Goal: Task Accomplishment & Management: Complete application form

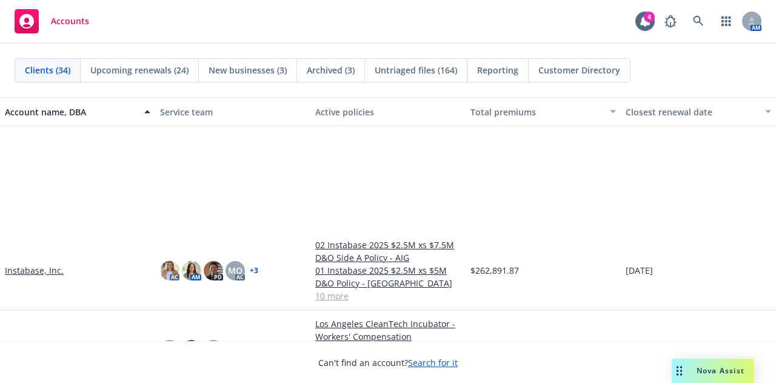
scroll to position [880, 0]
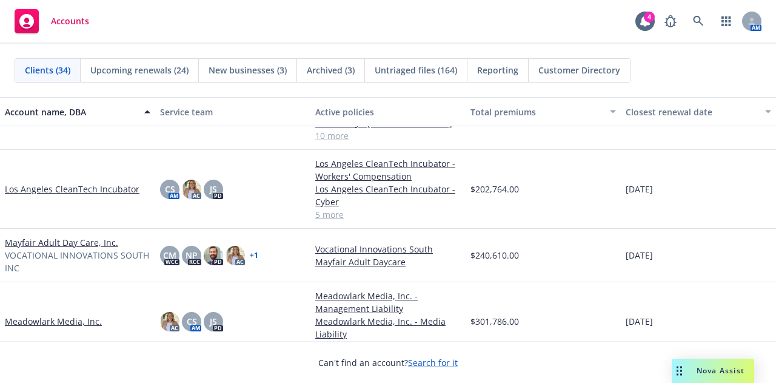
click at [93, 240] on link "Mayfair Adult Day Care, Inc." at bounding box center [61, 242] width 113 height 13
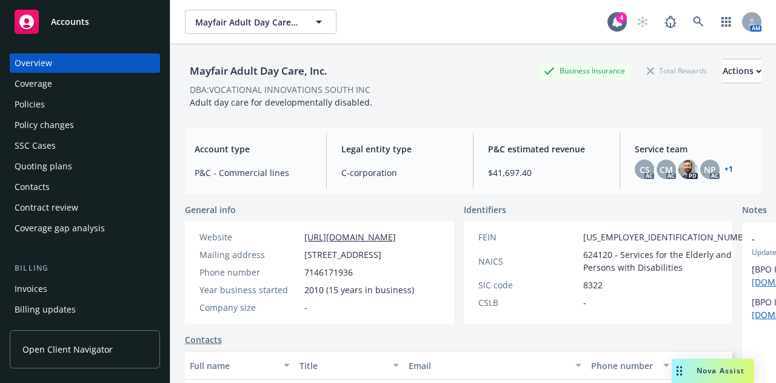
click at [79, 173] on div "Quoting plans" at bounding box center [85, 165] width 141 height 19
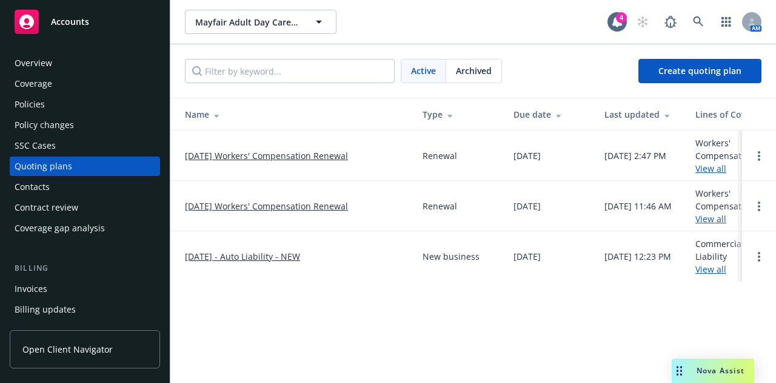
click at [263, 156] on link "10/05/25 Workers' Compensation Renewal" at bounding box center [266, 155] width 163 height 13
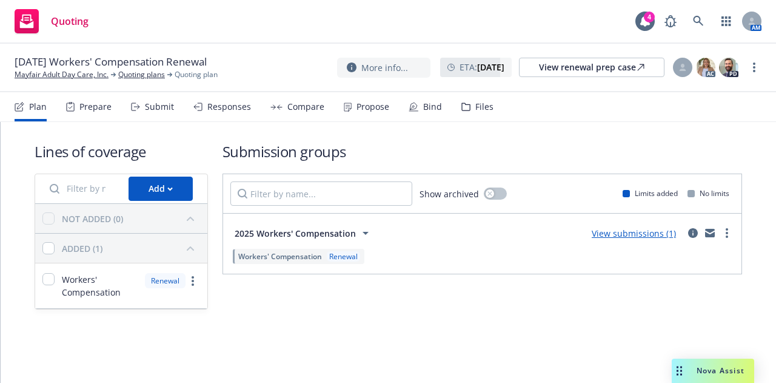
click at [486, 107] on div "Files" at bounding box center [484, 107] width 18 height 10
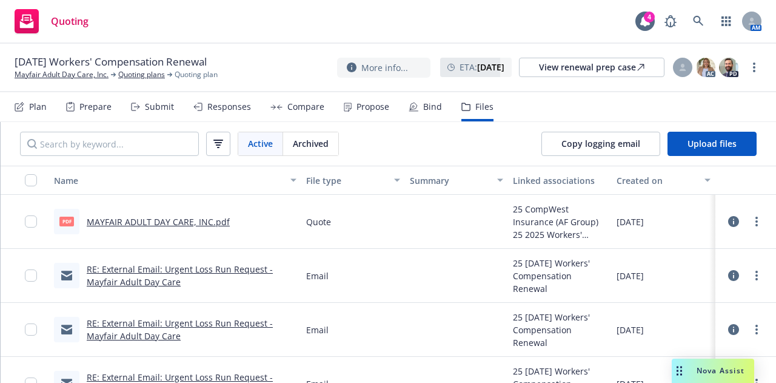
click at [196, 216] on link "MAYFAIR ADULT DAY CARE, INC.pdf" at bounding box center [158, 222] width 143 height 12
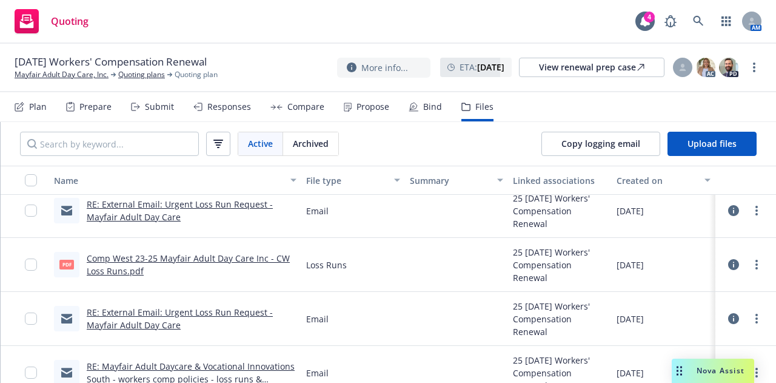
scroll to position [171, 0]
click at [253, 259] on link "Comp West 23-25 Mayfair Adult Day Care Inc - CW Loss Runs.pdf" at bounding box center [188, 265] width 203 height 24
click at [38, 78] on link "Mayfair Adult Day Care, Inc." at bounding box center [62, 74] width 94 height 11
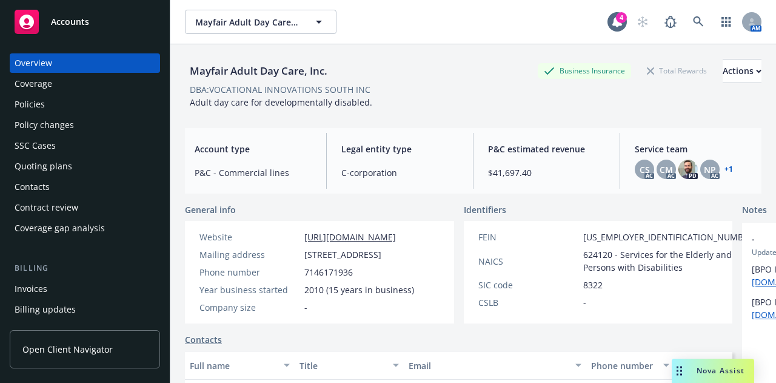
click at [58, 164] on div "Quoting plans" at bounding box center [44, 165] width 58 height 19
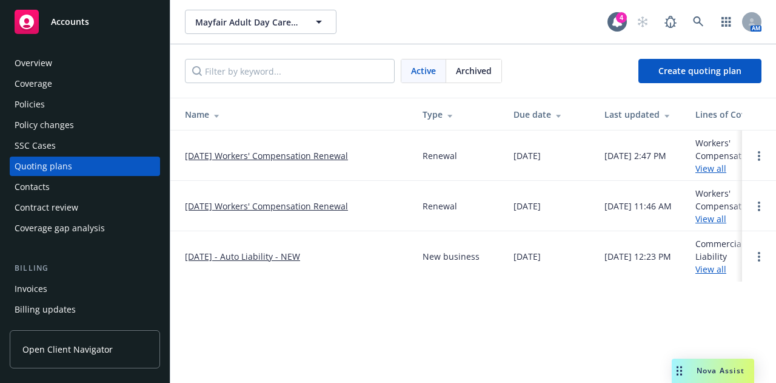
click at [267, 154] on link "[DATE] Workers' Compensation Renewal" at bounding box center [266, 155] width 163 height 13
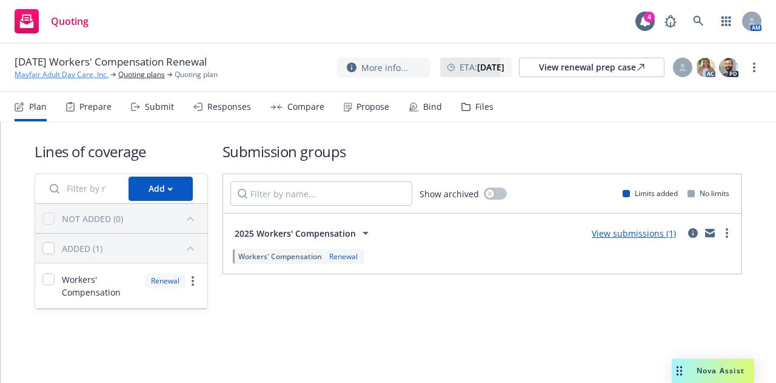
click at [42, 73] on link "Mayfair Adult Day Care, Inc." at bounding box center [62, 74] width 94 height 11
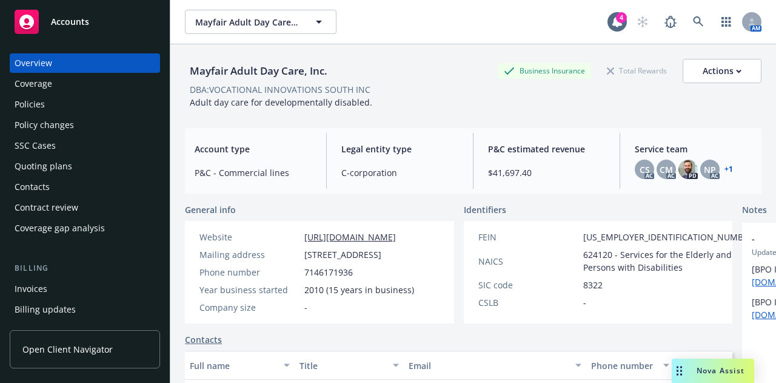
click at [89, 16] on div "Accounts" at bounding box center [85, 22] width 141 height 24
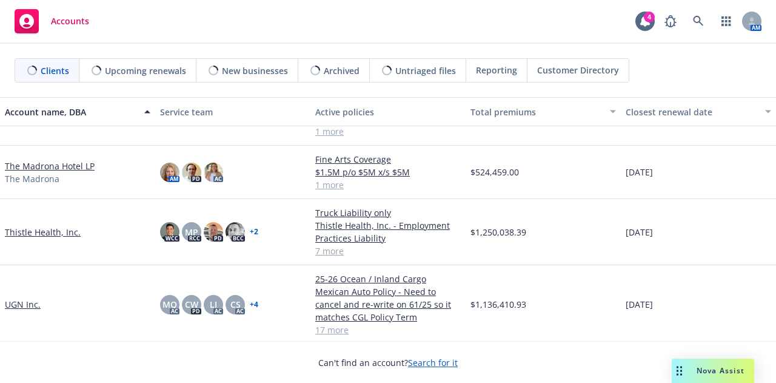
scroll to position [1491, 0]
click at [686, 25] on span at bounding box center [698, 21] width 24 height 24
click at [698, 22] on icon at bounding box center [698, 21] width 10 height 10
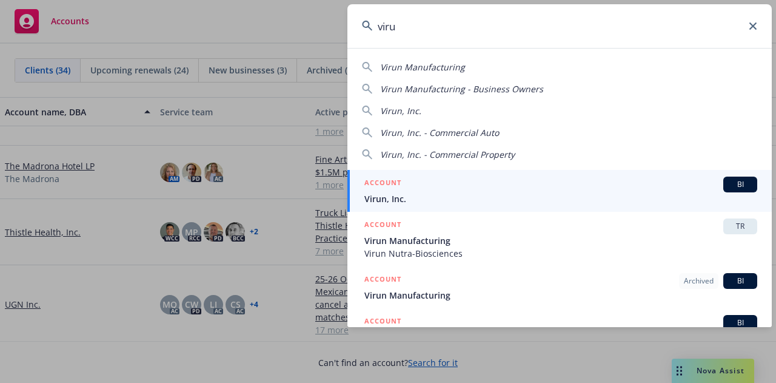
type input "viru"
click at [386, 202] on span "Virun, Inc." at bounding box center [560, 198] width 393 height 13
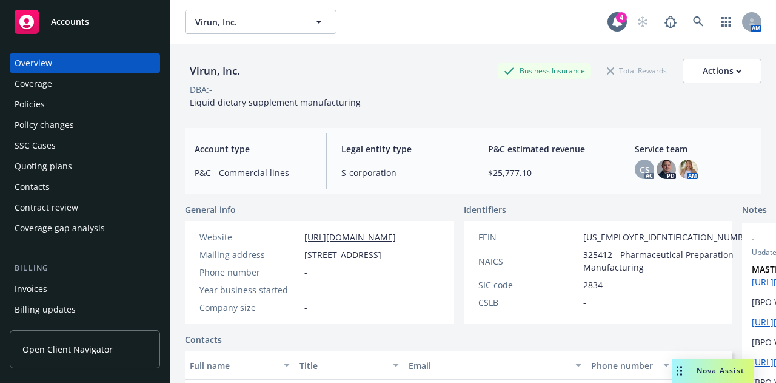
click at [57, 167] on div "Quoting plans" at bounding box center [44, 165] width 58 height 19
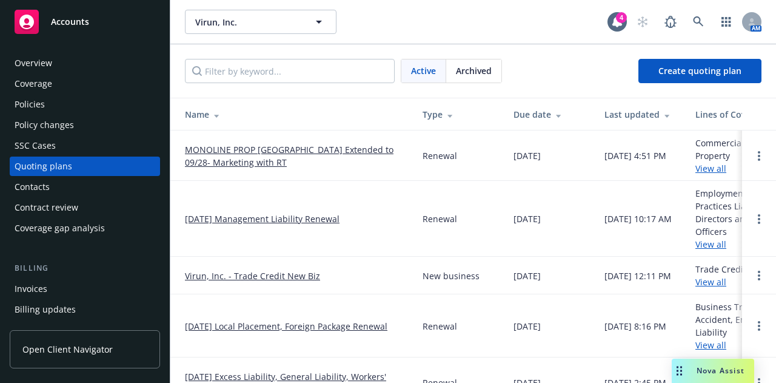
scroll to position [0, 1]
click at [213, 155] on link "MONOLINE PROP [GEOGRAPHIC_DATA] Extended to 09/28- Marketing with RT" at bounding box center [293, 155] width 218 height 25
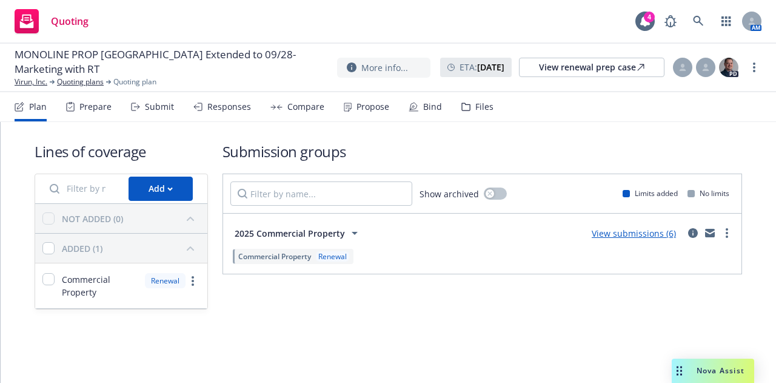
click at [487, 102] on div "Files" at bounding box center [484, 107] width 18 height 10
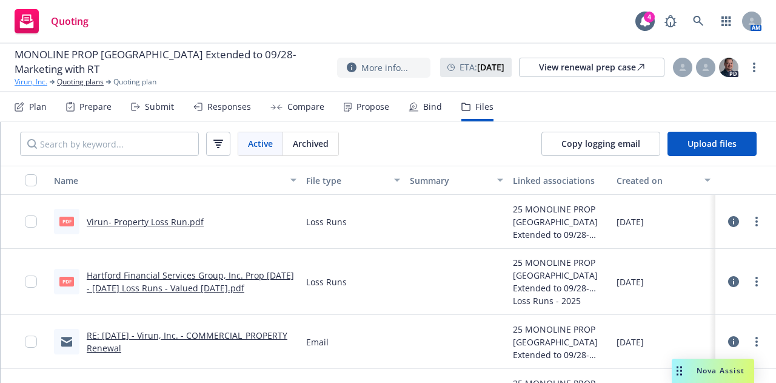
click at [36, 84] on link "Virun, Inc." at bounding box center [31, 81] width 33 height 11
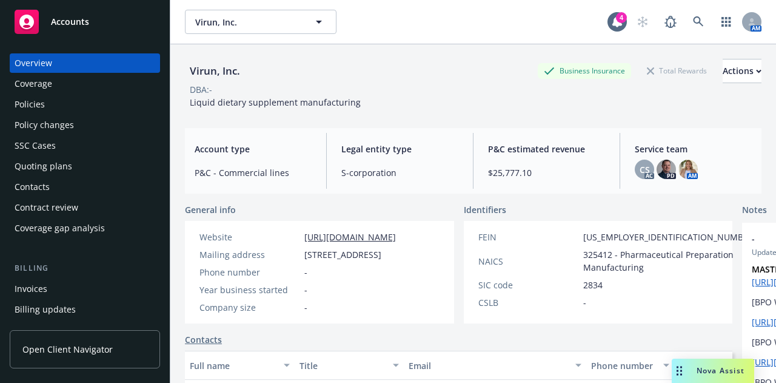
click at [40, 110] on div "Policies" at bounding box center [30, 104] width 30 height 19
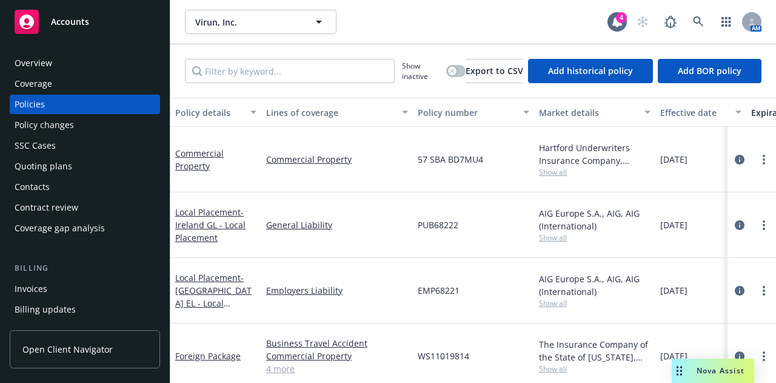
click at [492, 18] on div "Virun, Inc. Virun, Inc." at bounding box center [396, 22] width 423 height 24
click at [127, 57] on div "Overview" at bounding box center [85, 62] width 141 height 19
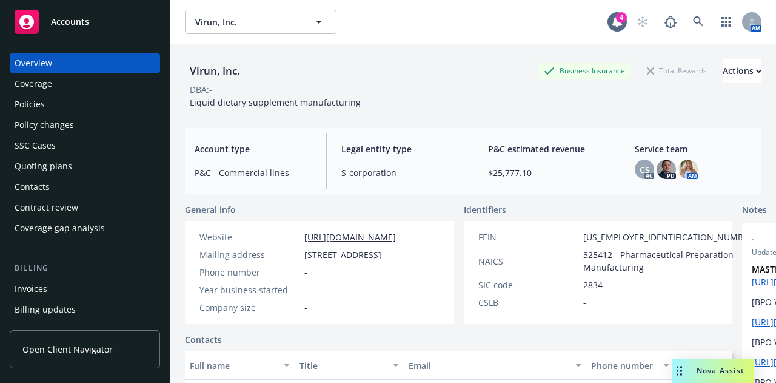
click at [110, 8] on link "Accounts" at bounding box center [85, 22] width 150 height 34
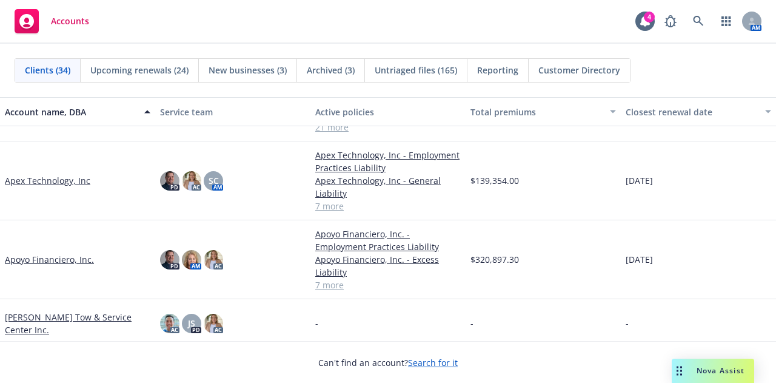
scroll to position [99, 0]
click at [64, 176] on link "Apex Technology, Inc" at bounding box center [47, 180] width 85 height 13
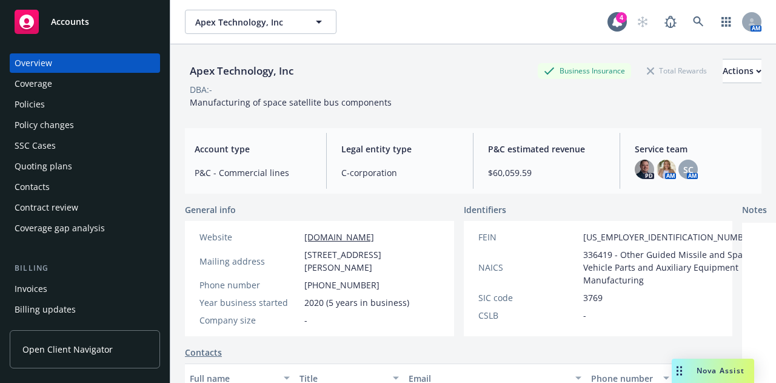
click at [110, 161] on div "Quoting plans" at bounding box center [85, 165] width 141 height 19
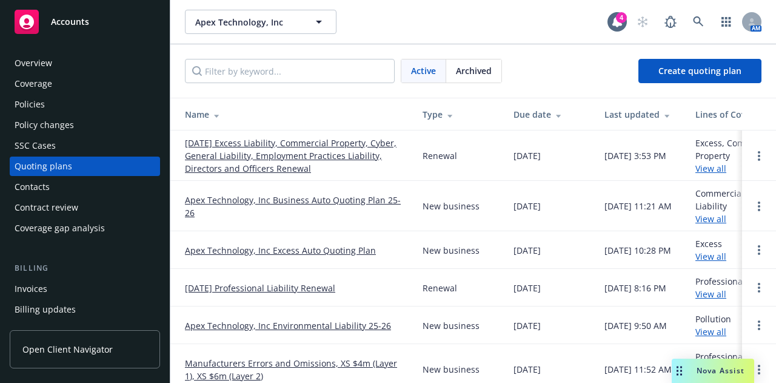
click at [298, 148] on link "[DATE] Excess Liability, Commercial Property, Cyber, General Liability, Employm…" at bounding box center [294, 155] width 218 height 38
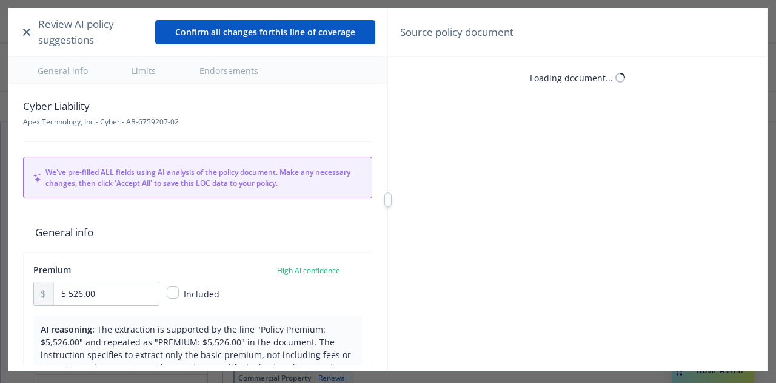
type textarea "x"
click at [27, 30] on icon "button" at bounding box center [26, 31] width 7 height 7
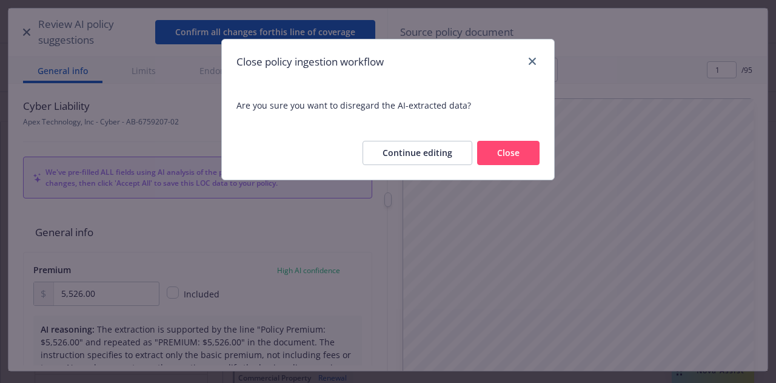
click at [524, 157] on button "Close" at bounding box center [508, 153] width 62 height 24
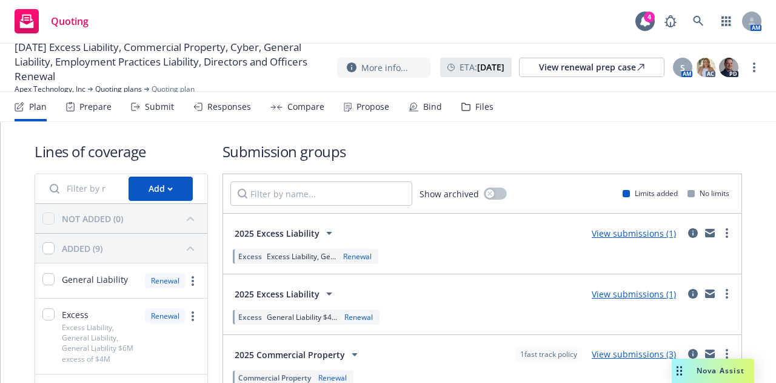
click at [326, 293] on icon at bounding box center [329, 293] width 6 height 3
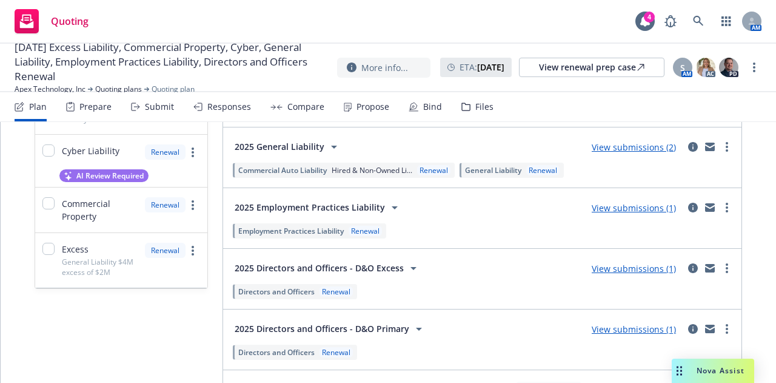
scroll to position [440, 0]
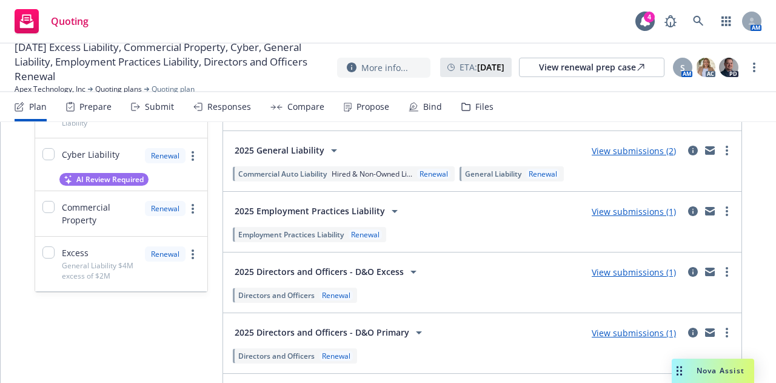
click at [406, 270] on icon at bounding box center [413, 271] width 15 height 15
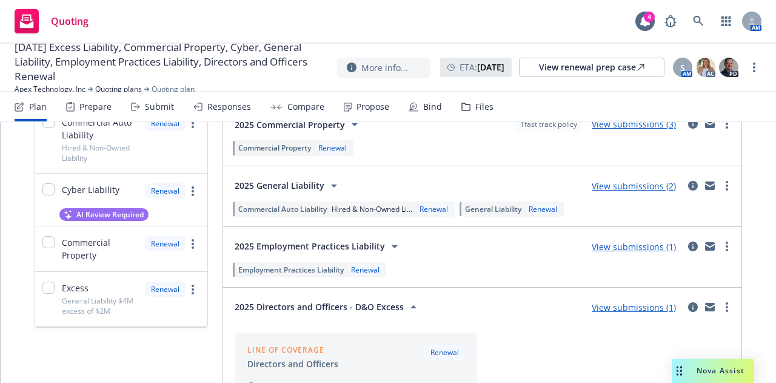
scroll to position [404, 0]
click at [392, 307] on span "2025 Directors and Officers - D&O Excess" at bounding box center [319, 307] width 169 height 13
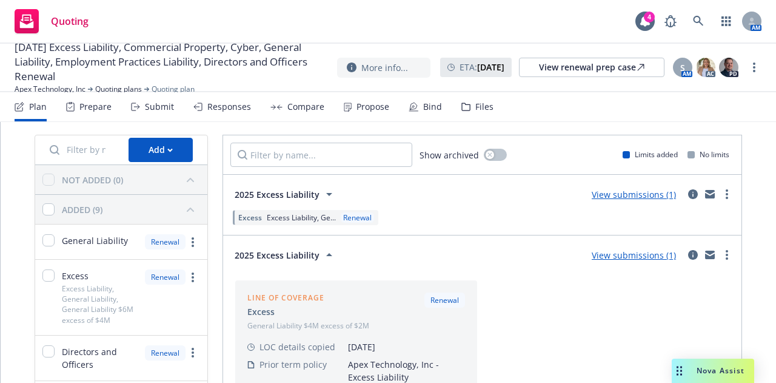
scroll to position [38, 0]
click at [303, 254] on span "2025 Excess Liability" at bounding box center [277, 256] width 85 height 13
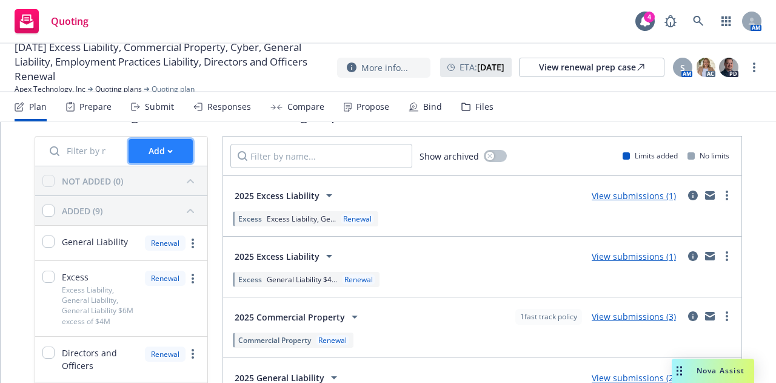
click at [161, 147] on div "Add" at bounding box center [161, 150] width 24 height 23
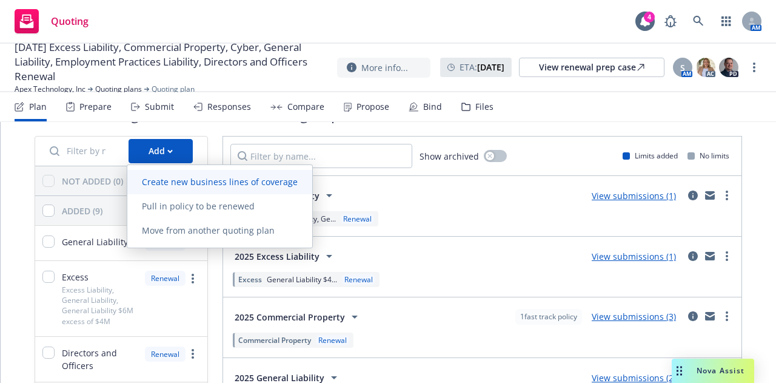
click at [192, 179] on span "Create new business lines of coverage" at bounding box center [219, 182] width 185 height 12
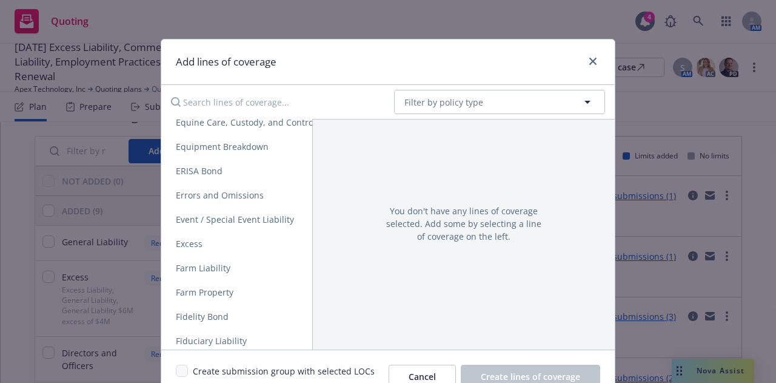
scroll to position [813, 0]
click at [206, 243] on span "Excess" at bounding box center [189, 243] width 56 height 12
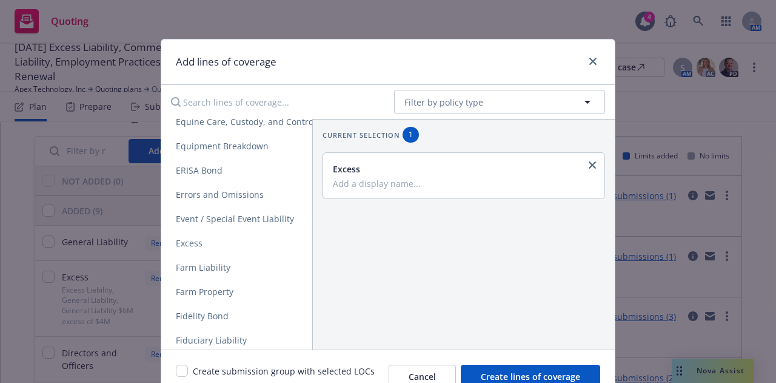
scroll to position [59, 0]
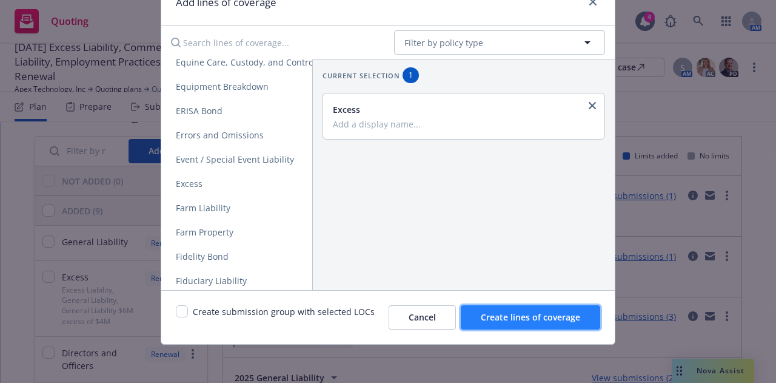
click at [547, 315] on span "Create lines of coverage" at bounding box center [530, 317] width 99 height 12
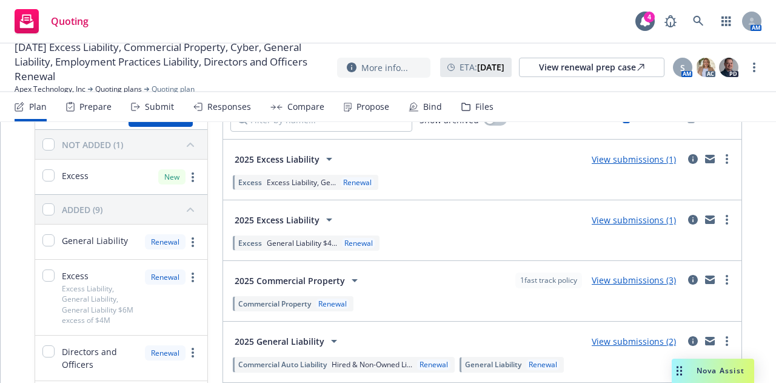
scroll to position [72, 0]
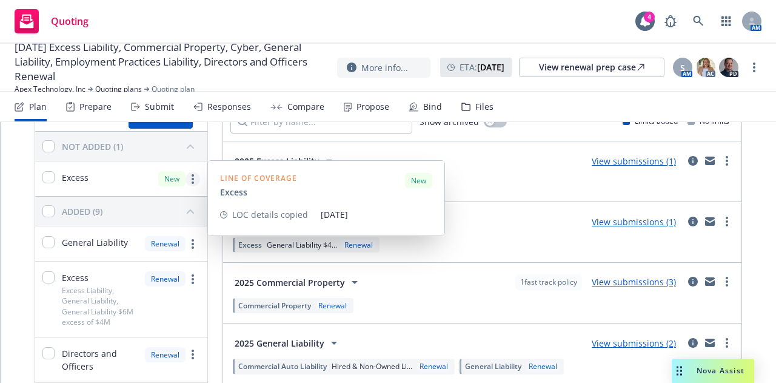
click at [189, 179] on link "more" at bounding box center [193, 179] width 15 height 15
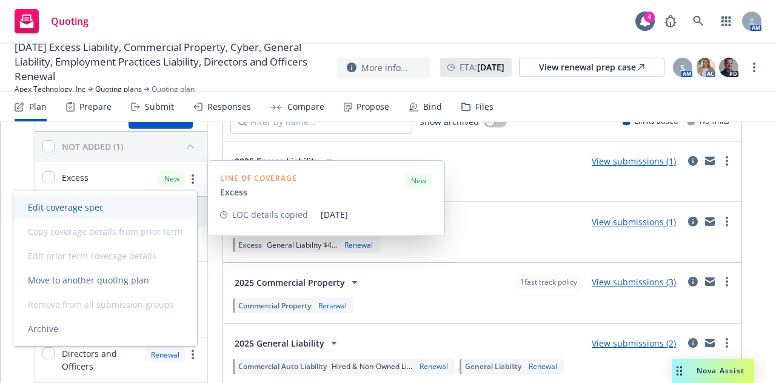
click at [104, 209] on span "Edit coverage spec" at bounding box center [65, 207] width 105 height 12
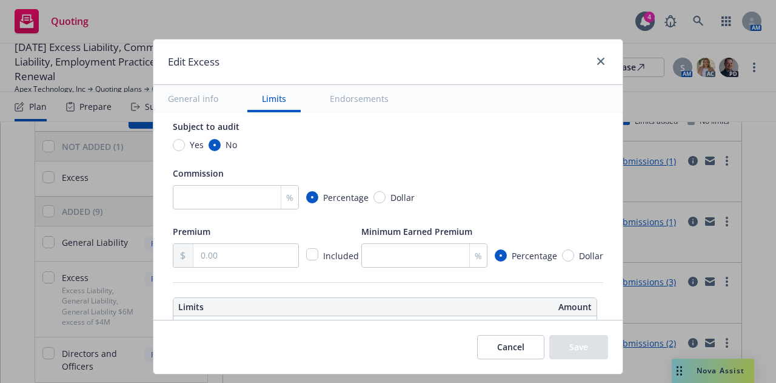
scroll to position [0, 0]
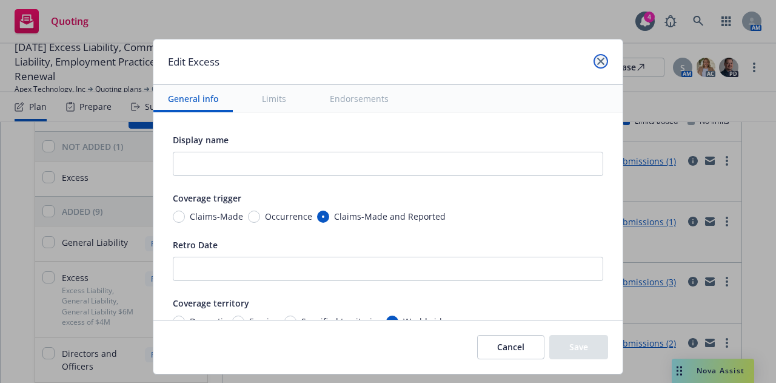
click at [601, 61] on icon "close" at bounding box center [600, 61] width 7 height 7
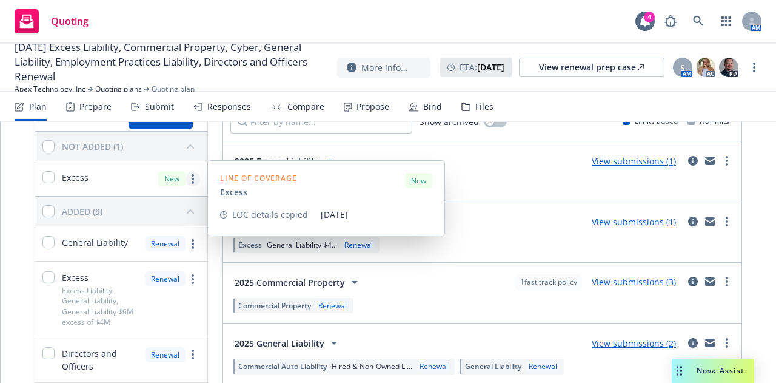
click at [194, 179] on link "more" at bounding box center [193, 179] width 15 height 15
click at [56, 178] on div "Excess" at bounding box center [65, 178] width 46 height 15
checkbox input "true"
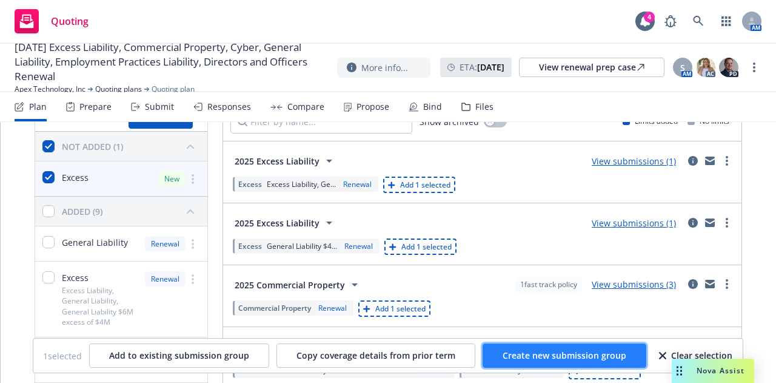
click at [509, 357] on span "Create new submission group" at bounding box center [565, 355] width 124 height 12
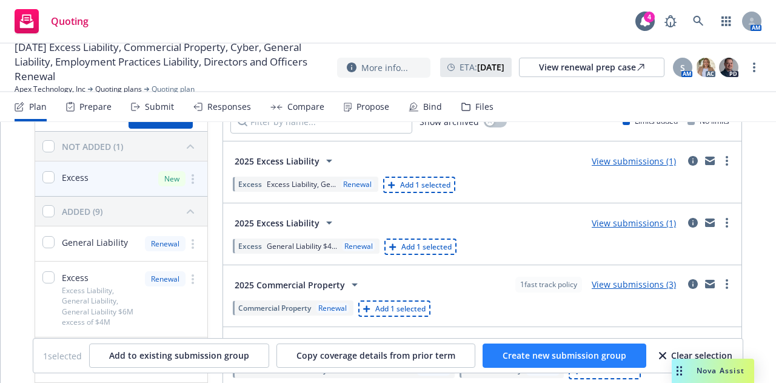
checkbox input "false"
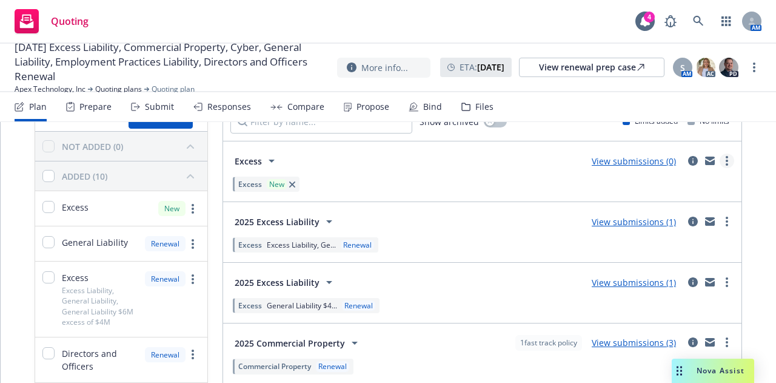
click at [720, 161] on link "more" at bounding box center [727, 160] width 15 height 15
click at [398, 179] on div "Excess New" at bounding box center [482, 184] width 504 height 20
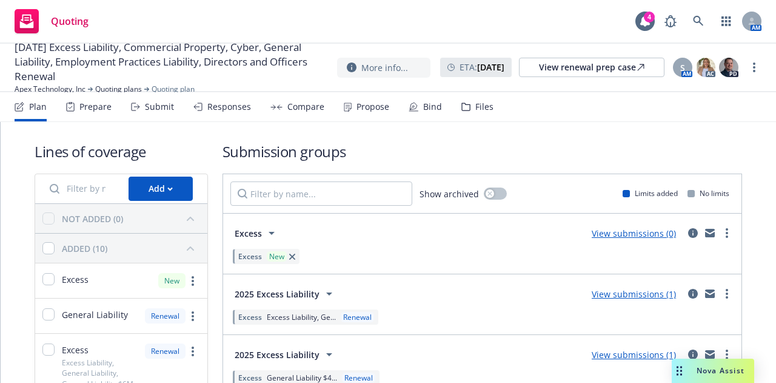
click at [270, 232] on icon at bounding box center [271, 233] width 15 height 15
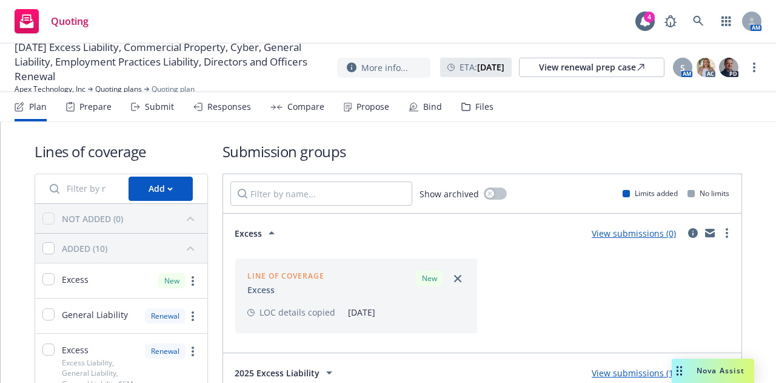
click at [270, 232] on icon at bounding box center [272, 232] width 6 height 3
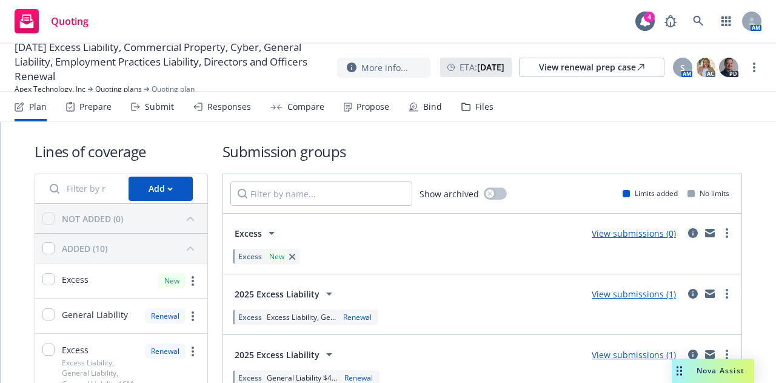
click at [688, 231] on icon "circleInformation" at bounding box center [693, 233] width 10 height 10
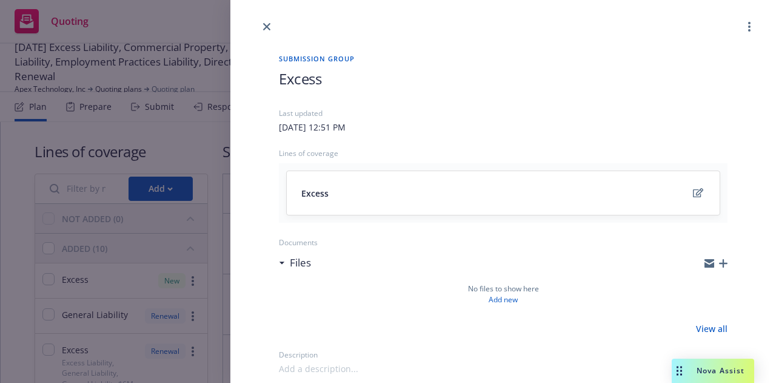
click at [314, 74] on span "Excess" at bounding box center [300, 79] width 42 height 20
click at [328, 83] on h1 "Excess" at bounding box center [503, 79] width 449 height 20
click at [273, 27] on link "close" at bounding box center [266, 26] width 15 height 15
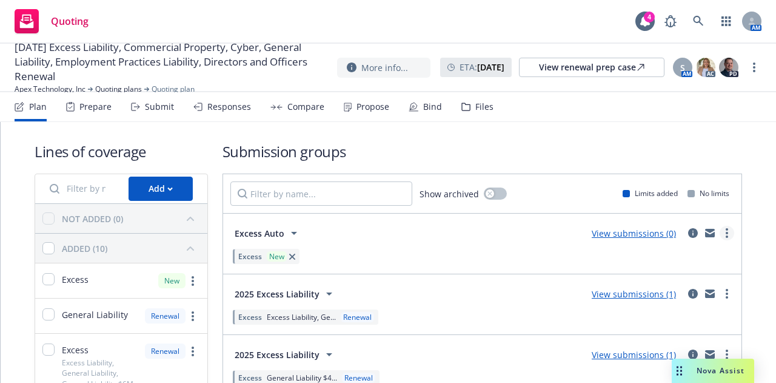
click at [726, 236] on circle "more" at bounding box center [727, 236] width 2 height 2
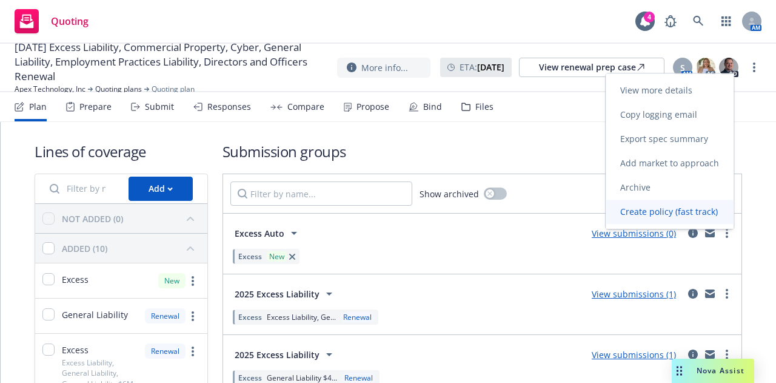
click at [714, 220] on link "Create policy (fast track)" at bounding box center [670, 211] width 128 height 24
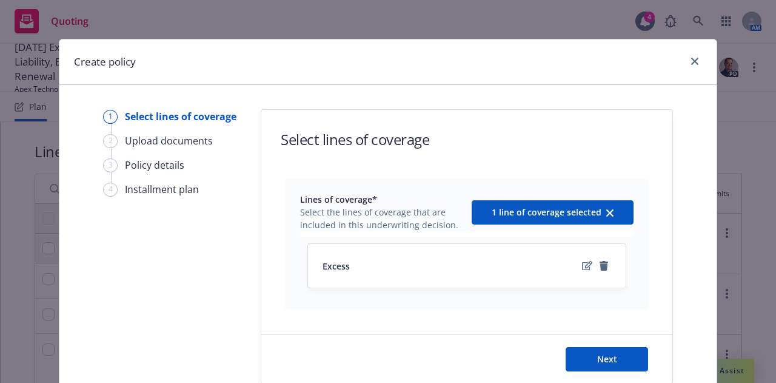
scroll to position [65, 0]
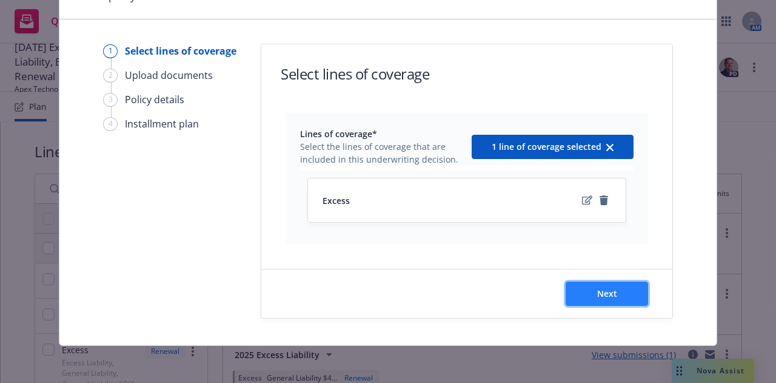
click at [612, 296] on span "Next" at bounding box center [607, 293] width 20 height 12
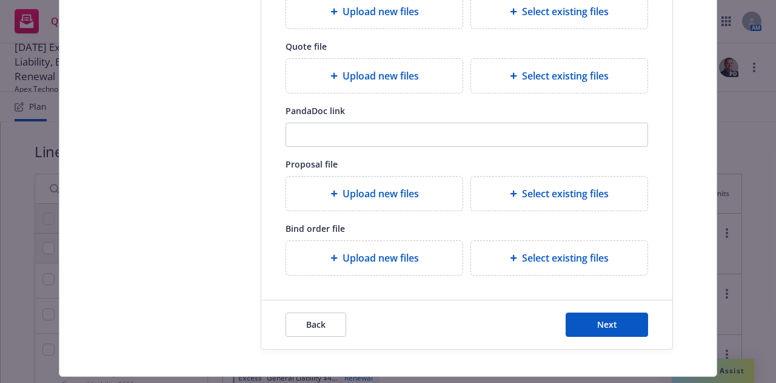
scroll to position [229, 0]
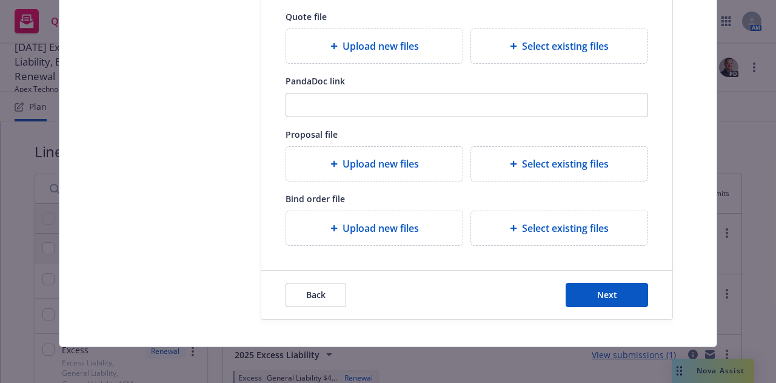
click at [378, 216] on div "Upload new files" at bounding box center [374, 228] width 176 height 34
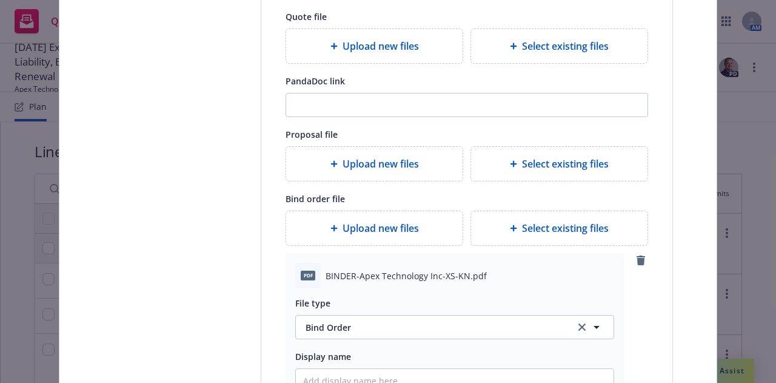
type textarea "x"
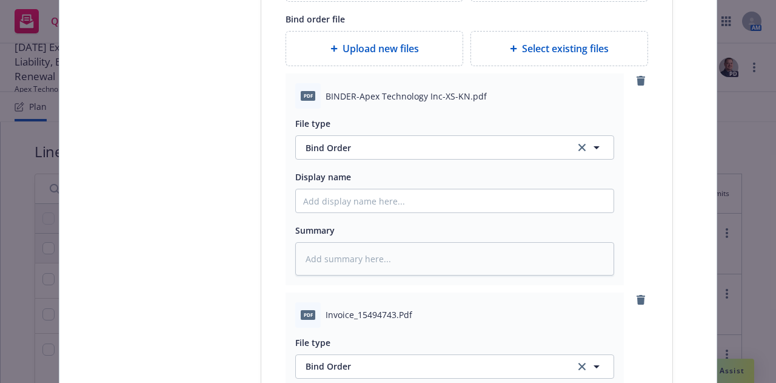
scroll to position [415, 0]
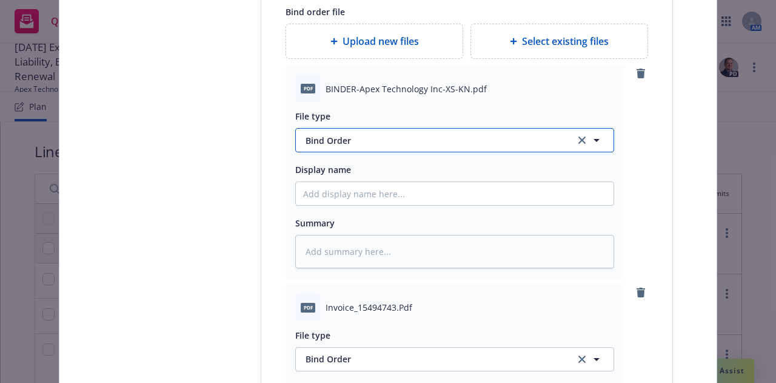
click at [373, 130] on button "Bind Order" at bounding box center [454, 140] width 319 height 24
drag, startPoint x: 171, startPoint y: 171, endPoint x: 133, endPoint y: 168, distance: 38.3
click at [133, 168] on div "Select lines of coverage 2 Upload documents 3 Policy details 4 Installment plan" at bounding box center [169, 132] width 133 height 876
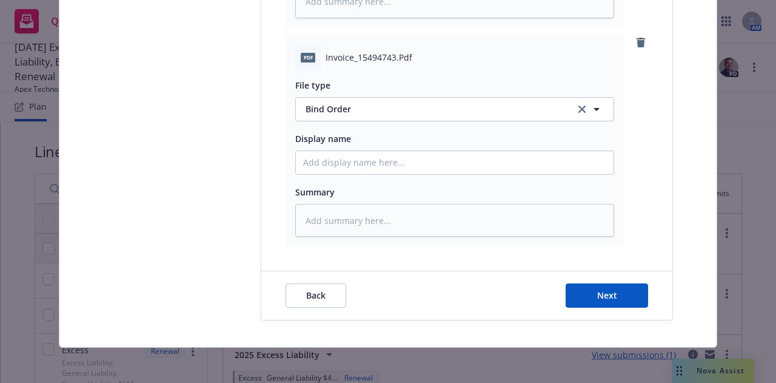
scroll to position [666, 0]
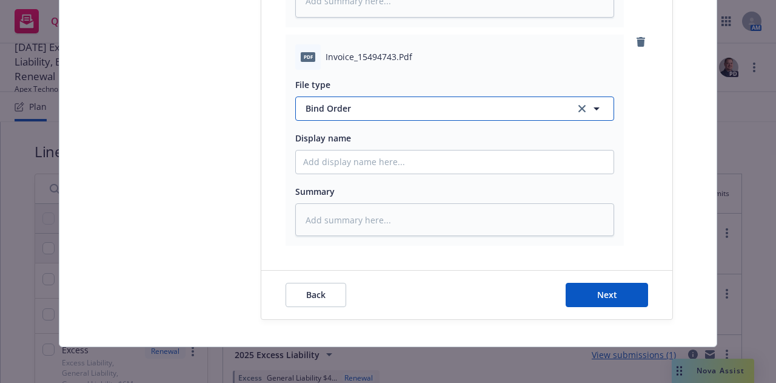
click at [402, 110] on span "Bind Order" at bounding box center [433, 108] width 255 height 13
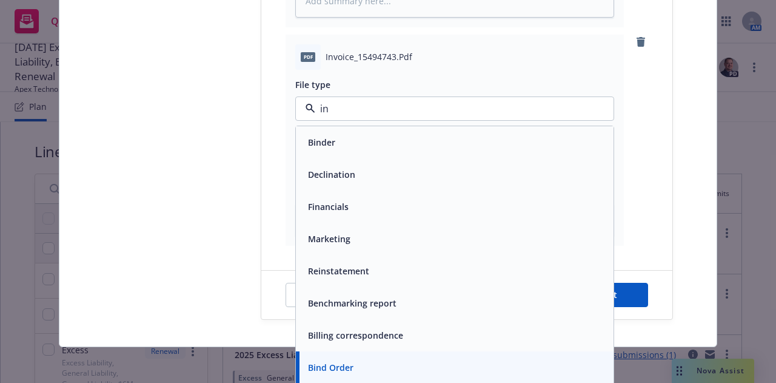
type input "inv"
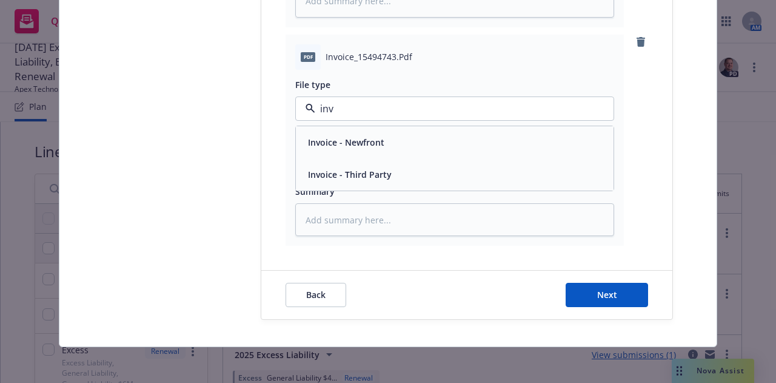
click at [455, 172] on div "Invoice - Third Party" at bounding box center [454, 175] width 303 height 18
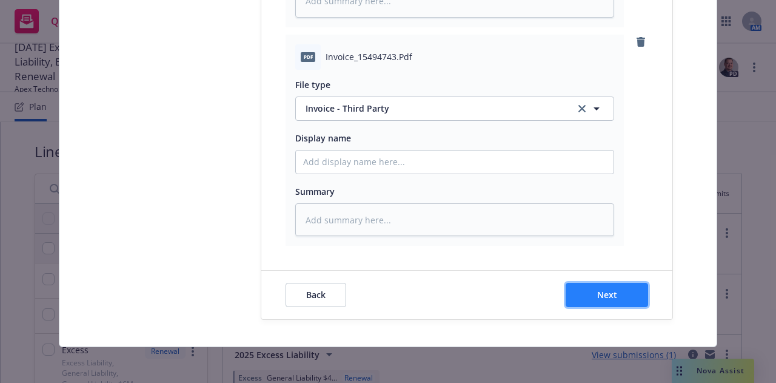
click at [603, 291] on span "Next" at bounding box center [607, 295] width 20 height 12
type textarea "x"
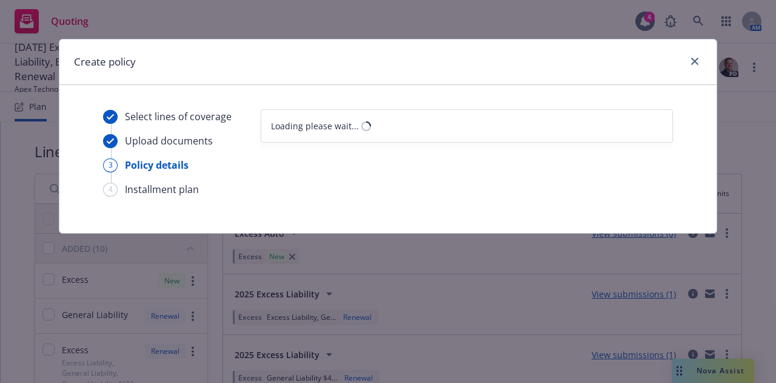
select select "12"
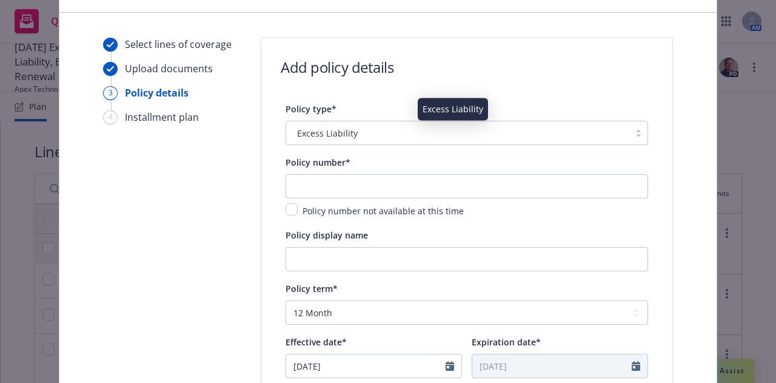
scroll to position [73, 0]
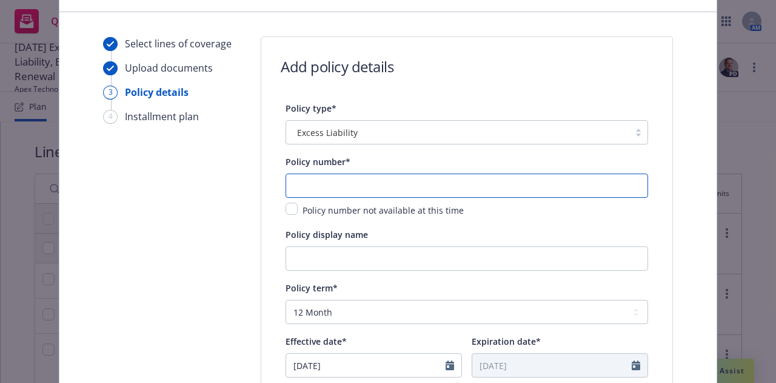
click at [316, 179] on input "text" at bounding box center [467, 185] width 363 height 24
paste input "0100399051-0"
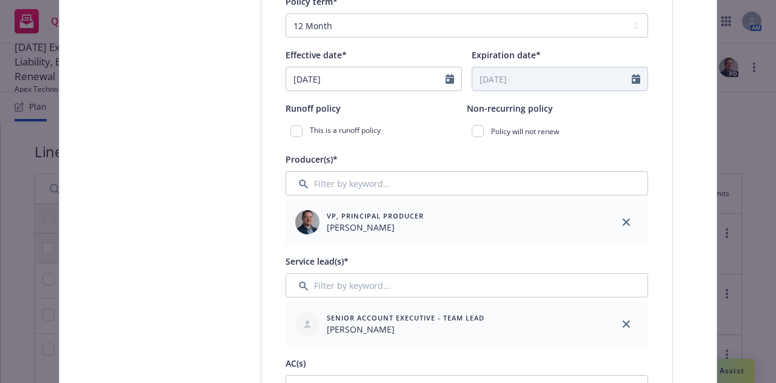
scroll to position [360, 0]
type input "0100399051-0"
click at [446, 83] on div at bounding box center [454, 78] width 16 height 23
click at [446, 71] on div at bounding box center [454, 78] width 16 height 23
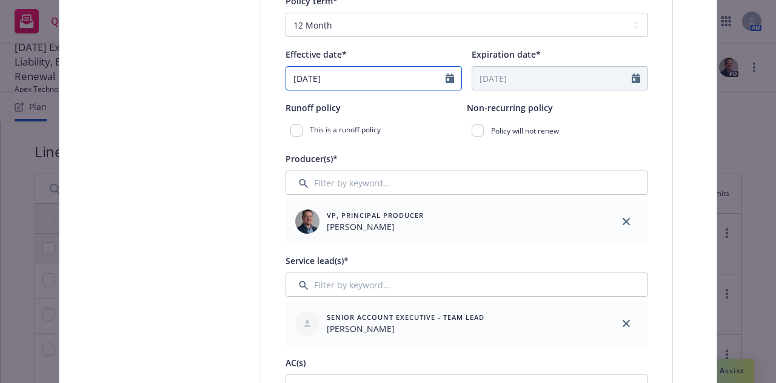
click at [446, 78] on icon "Calendar" at bounding box center [450, 78] width 8 height 10
select select "9"
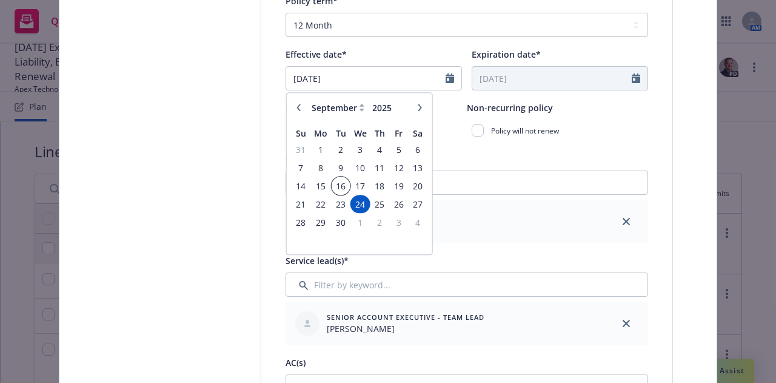
click at [337, 180] on span "16" at bounding box center [340, 185] width 16 height 15
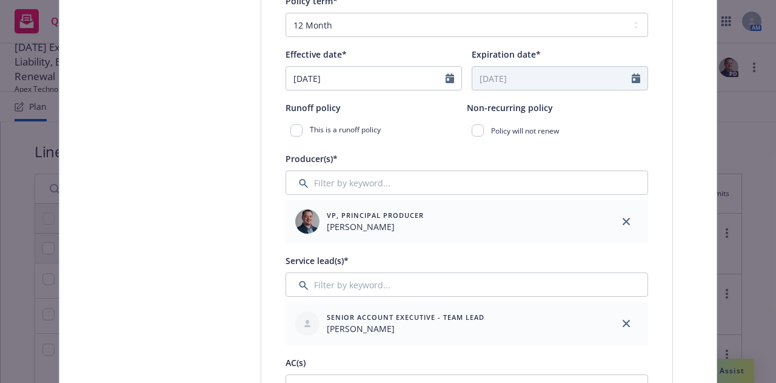
type input "09/16/2025"
type input "09/16/2026"
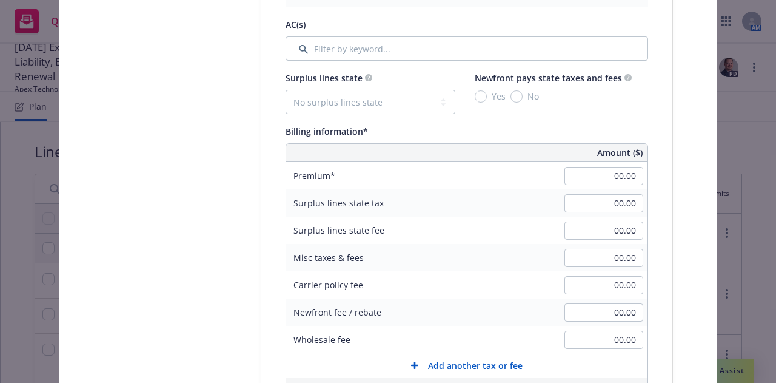
scroll to position [704, 0]
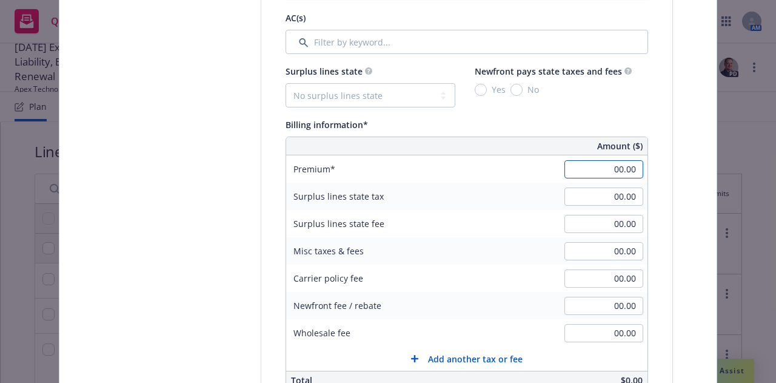
click at [623, 169] on input "00.00" at bounding box center [603, 169] width 79 height 18
type input "1,500.00"
click at [447, 231] on div "Surplus lines state fee" at bounding box center [377, 223] width 182 height 27
click at [626, 195] on input "00.00" at bounding box center [603, 196] width 79 height 18
type input "55.65"
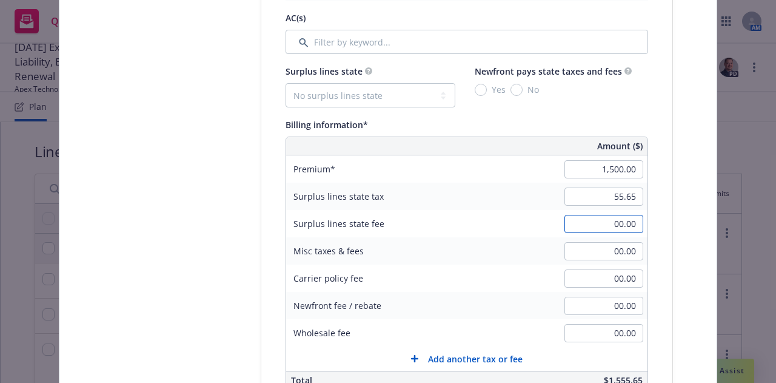
click at [634, 229] on input "00.00" at bounding box center [603, 224] width 79 height 18
drag, startPoint x: 634, startPoint y: 229, endPoint x: 206, endPoint y: 258, distance: 429.7
click at [206, 258] on div "Select lines of coverage Upload documents 3 Policy details 4 Installment plan A…" at bounding box center [388, 242] width 628 height 1675
type input "250.00"
click at [206, 258] on div "Select lines of coverage Upload documents 3 Policy details 4 Installment plan" at bounding box center [169, 242] width 133 height 1675
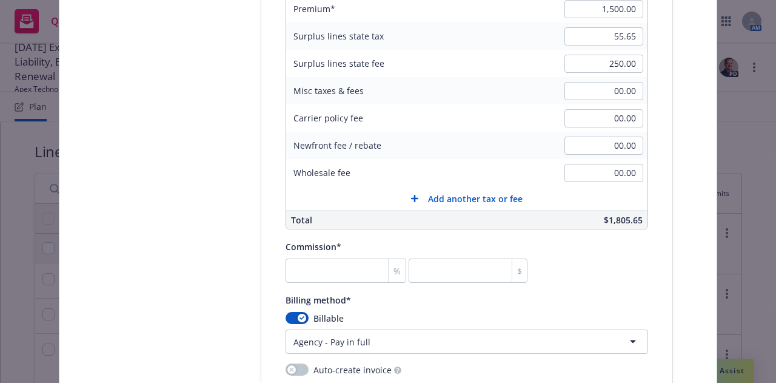
scroll to position [865, 0]
click at [435, 229] on div "Policy number* 0100399051-0 Policy number not available at this time Policy dis…" at bounding box center [467, 104] width 363 height 1484
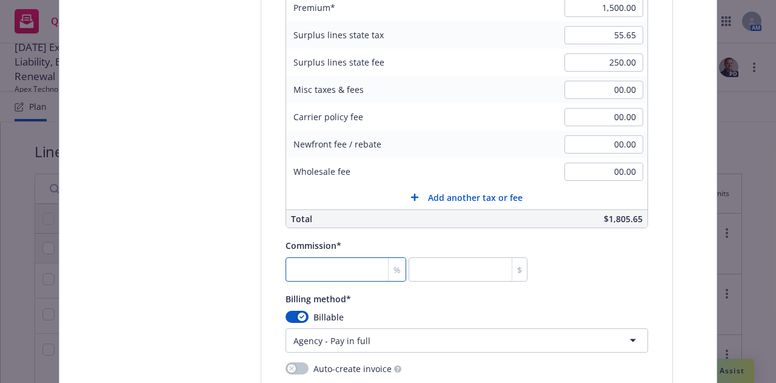
click at [324, 269] on input "number" at bounding box center [346, 269] width 121 height 24
type input "1"
type input "15"
type input "10"
type input "150"
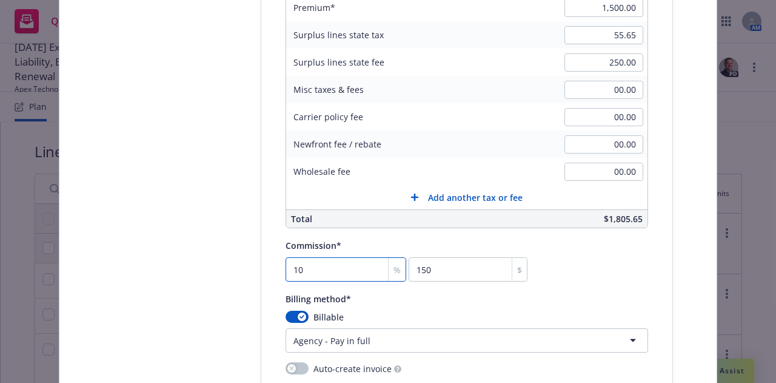
type input "10"
click at [163, 198] on div "Select lines of coverage Upload documents 3 Policy details 4 Installment plan" at bounding box center [169, 81] width 133 height 1675
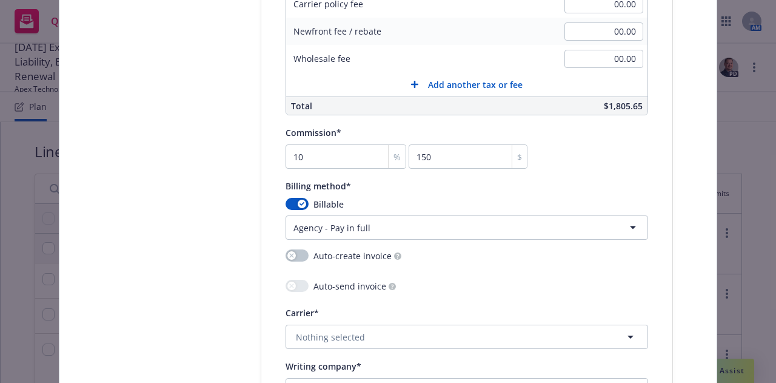
scroll to position [1144, 0]
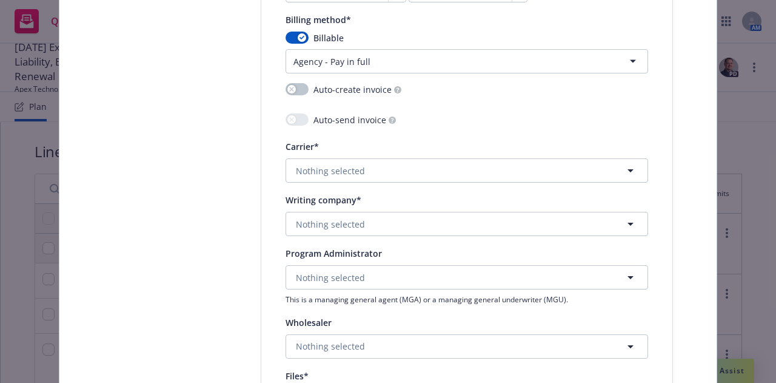
click at [444, 122] on div "Auto-send invoice" at bounding box center [467, 121] width 363 height 16
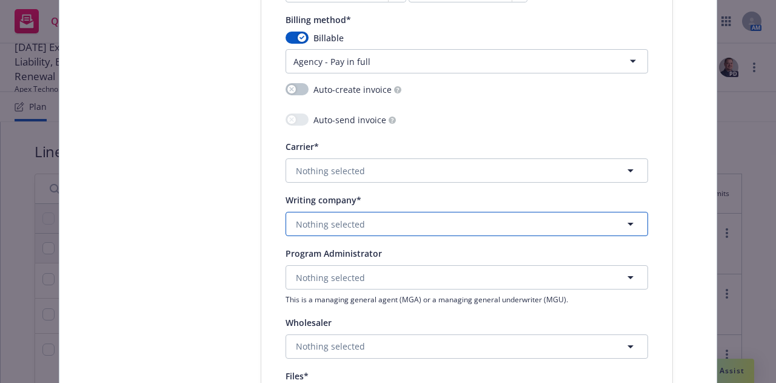
click at [339, 229] on span "Nothing selected" at bounding box center [330, 224] width 69 height 13
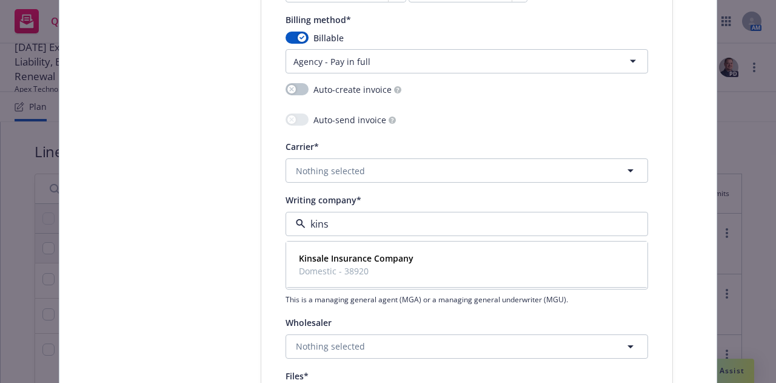
type input "kinsa"
click at [347, 263] on span "Kinsale Insurance Company" at bounding box center [356, 258] width 115 height 13
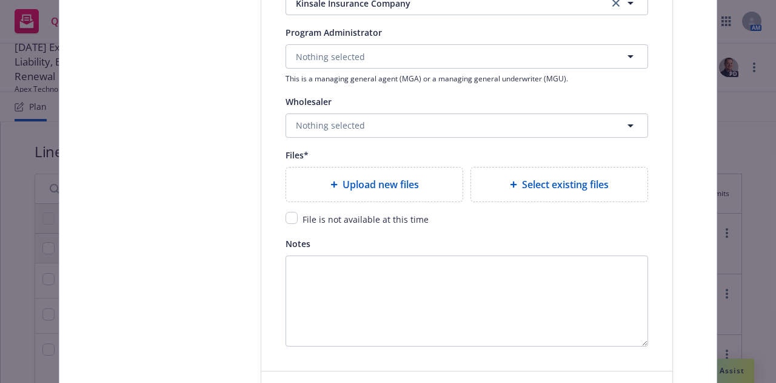
scroll to position [1420, 0]
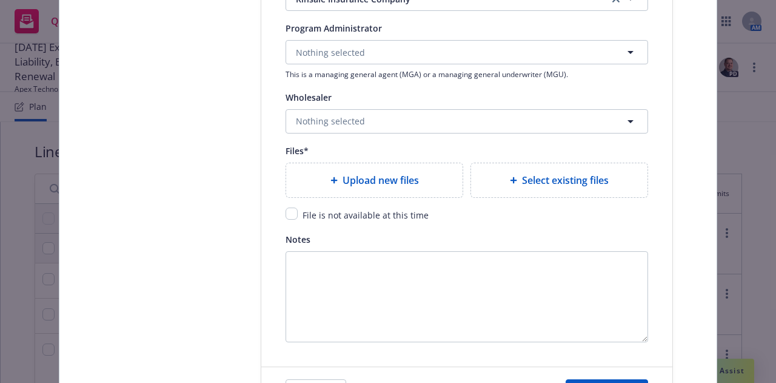
click at [363, 188] on div "Upload new files" at bounding box center [374, 180] width 176 height 34
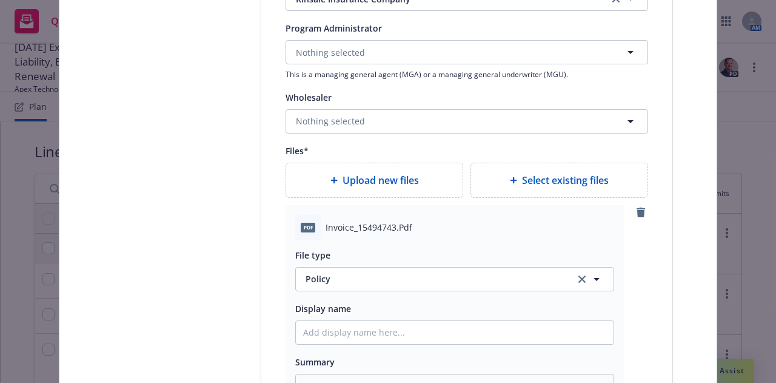
type textarea "x"
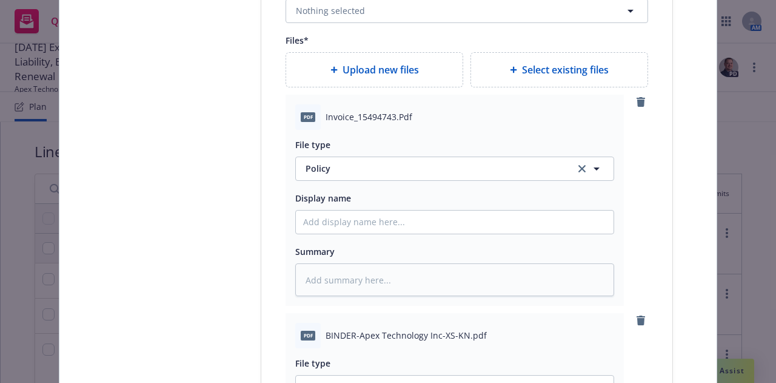
scroll to position [1613, 0]
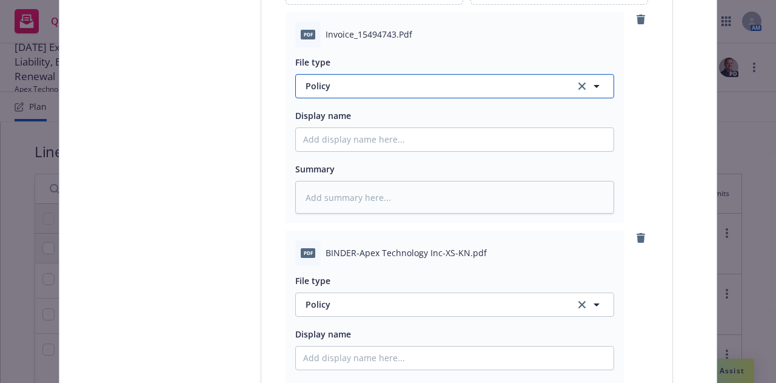
click at [484, 82] on span "Policy" at bounding box center [433, 85] width 255 height 13
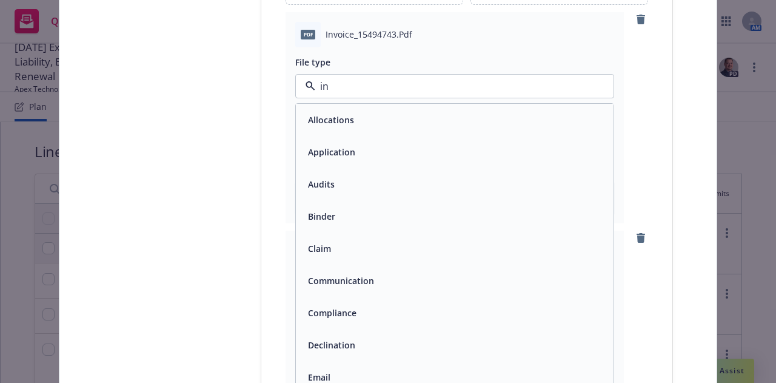
type input "inv"
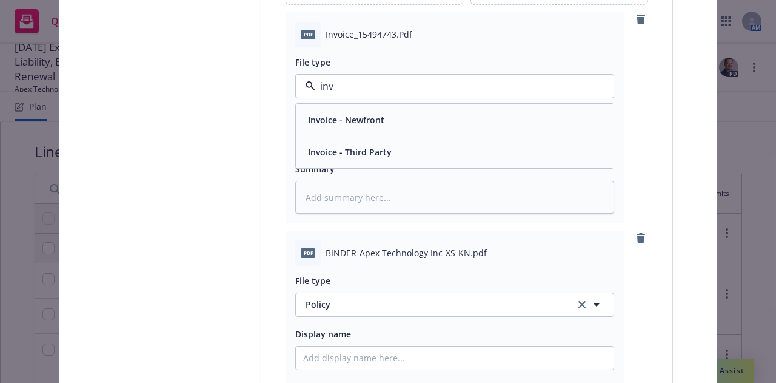
click at [450, 146] on div "Invoice - Third Party" at bounding box center [454, 152] width 303 height 18
type textarea "x"
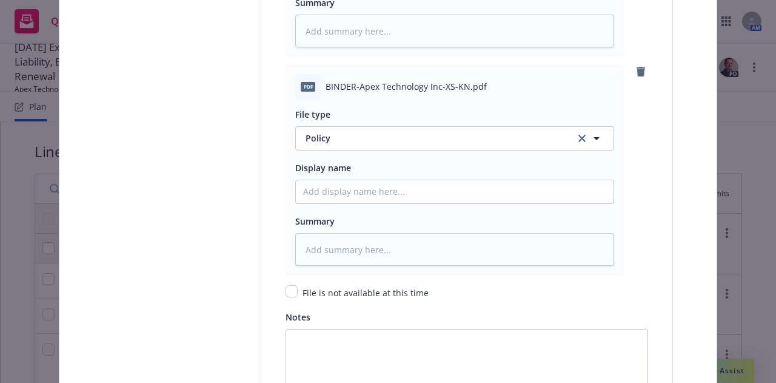
scroll to position [1832, 0]
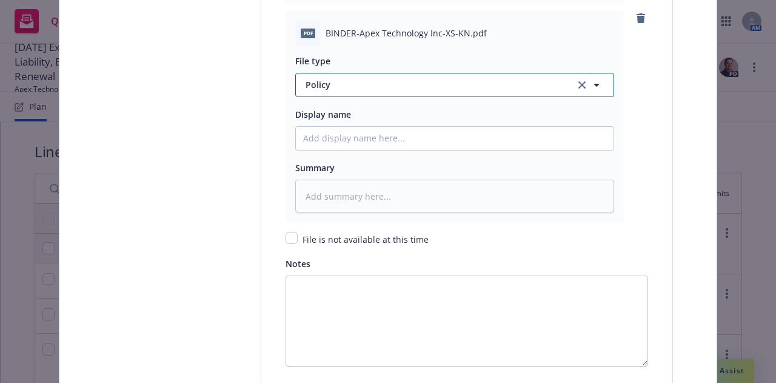
click at [361, 79] on span "Policy" at bounding box center [433, 84] width 255 height 13
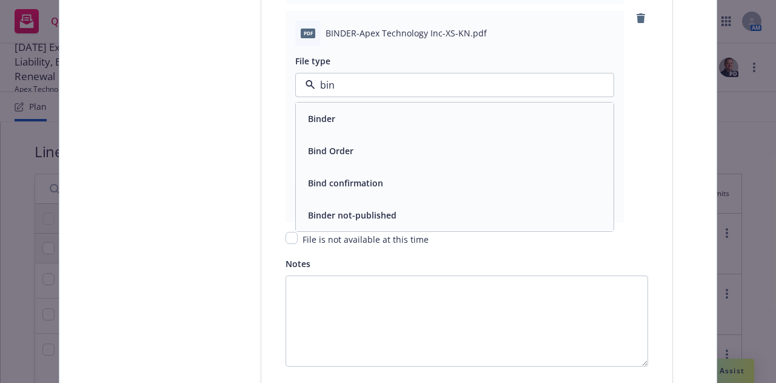
type input "bind"
click at [342, 130] on div "Binder" at bounding box center [455, 118] width 318 height 32
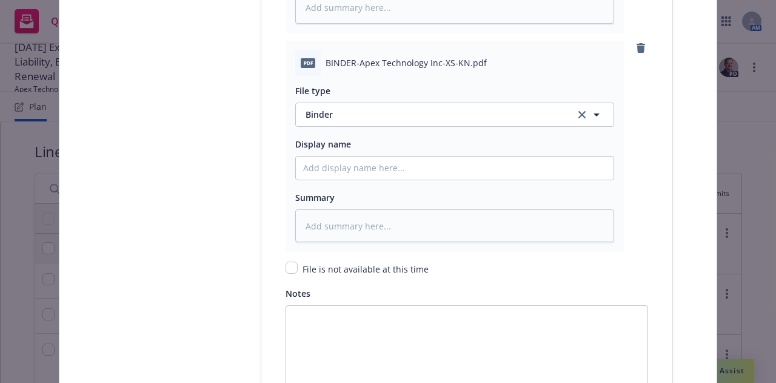
scroll to position [1953, 0]
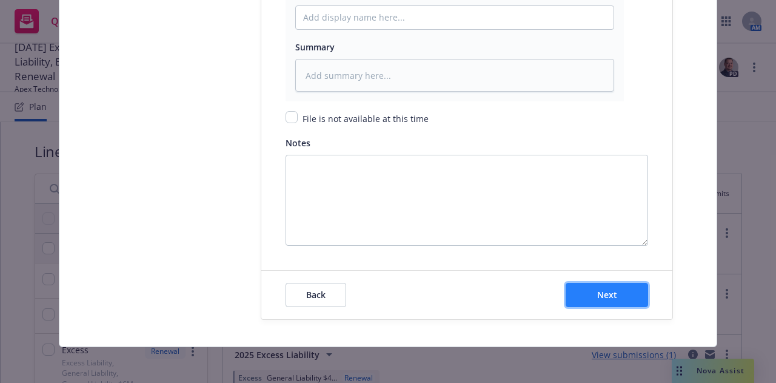
click at [622, 294] on button "Next" at bounding box center [607, 295] width 82 height 24
type textarea "x"
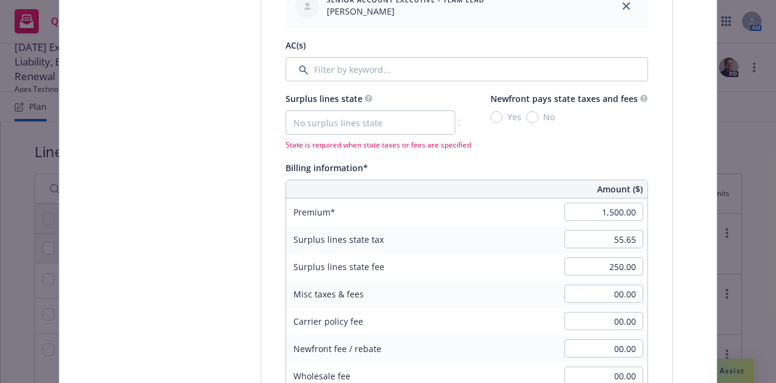
scroll to position [675, 0]
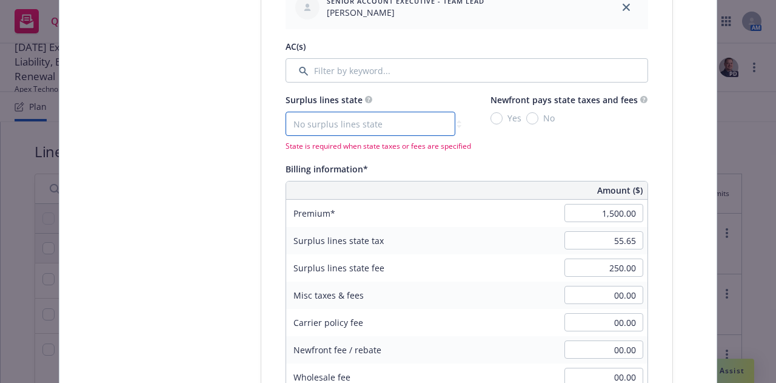
click at [429, 132] on select "No surplus lines state Alaska Alabama Arkansas Arizona California Colorado Conn…" at bounding box center [371, 124] width 170 height 24
select select "CA"
click at [286, 112] on select "No surplus lines state Alaska Alabama Arkansas Arizona California Colorado Conn…" at bounding box center [371, 124] width 170 height 24
type textarea "x"
type input "45.00"
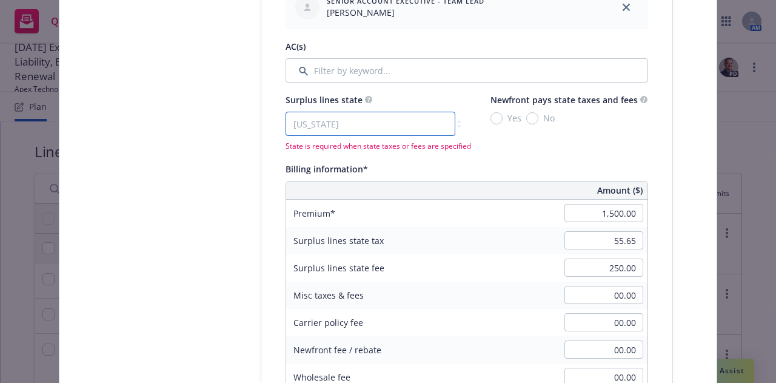
type input "2.70"
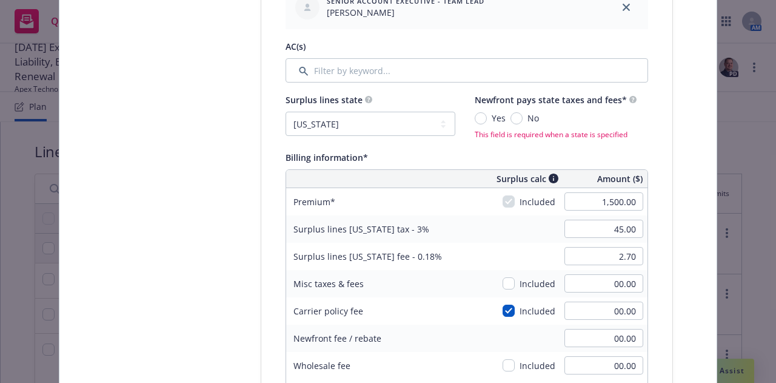
click at [523, 120] on span "No" at bounding box center [531, 118] width 16 height 13
click at [521, 120] on input "No" at bounding box center [516, 118] width 12 height 12
radio input "true"
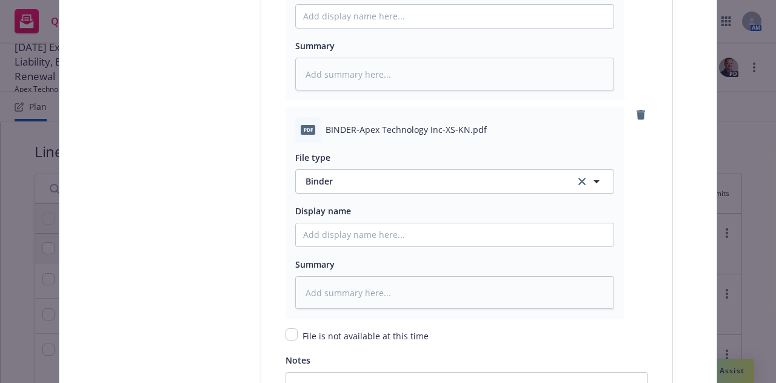
scroll to position [1953, 0]
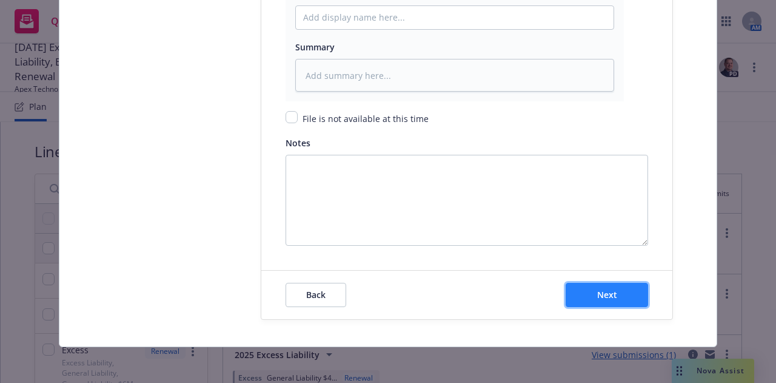
click at [595, 304] on button "Next" at bounding box center [607, 295] width 82 height 24
type textarea "x"
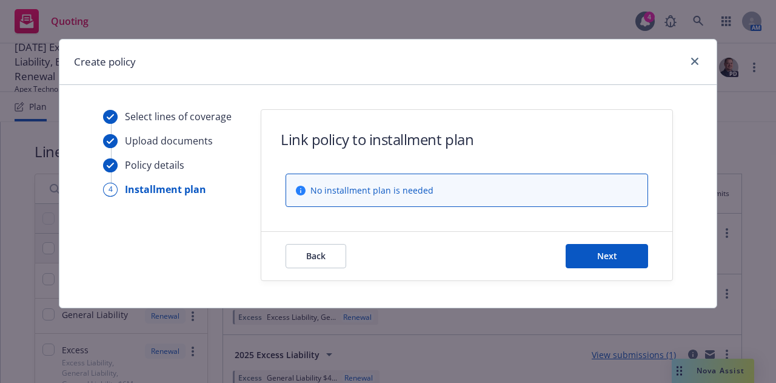
scroll to position [0, 0]
click at [589, 260] on button "Next" at bounding box center [607, 256] width 82 height 24
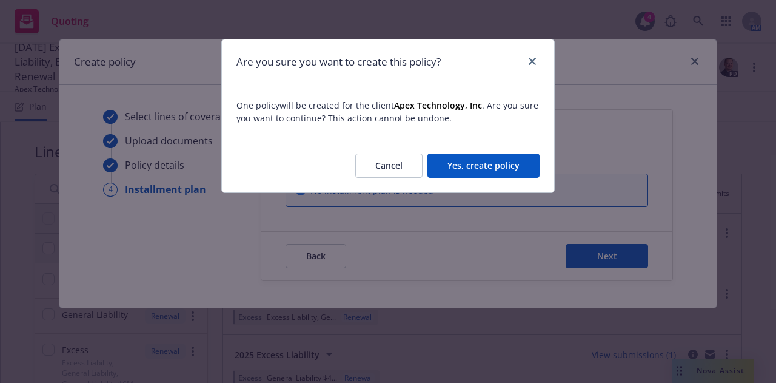
click at [495, 161] on button "Yes, create policy" at bounding box center [483, 165] width 112 height 24
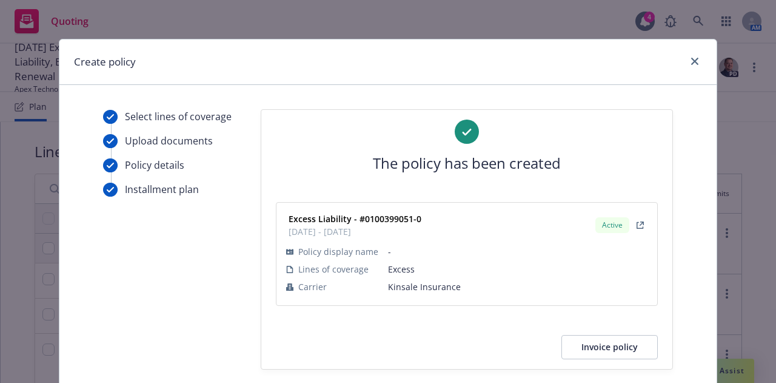
scroll to position [51, 0]
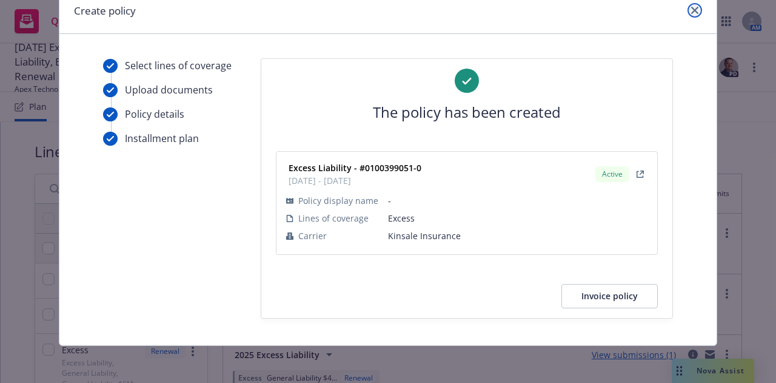
click at [691, 11] on icon "close" at bounding box center [694, 10] width 7 height 7
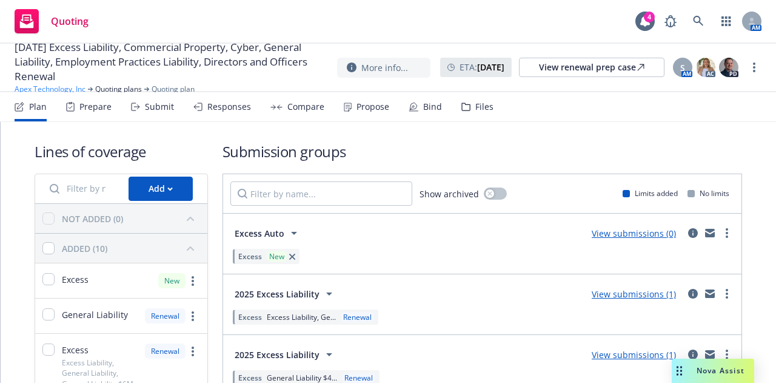
click at [56, 88] on link "Apex Technology, Inc" at bounding box center [50, 89] width 71 height 11
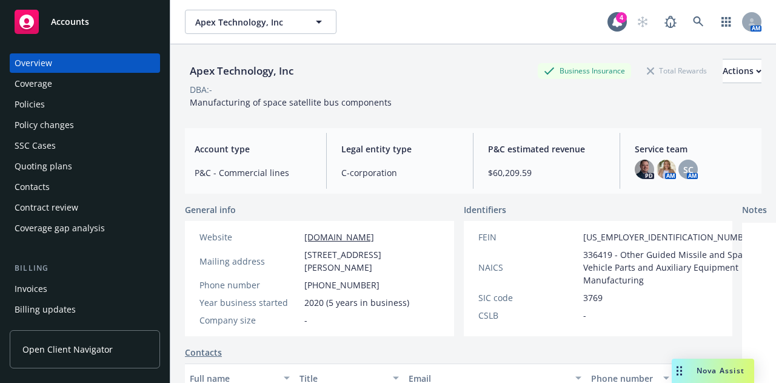
click at [69, 104] on div "Policies" at bounding box center [85, 104] width 141 height 19
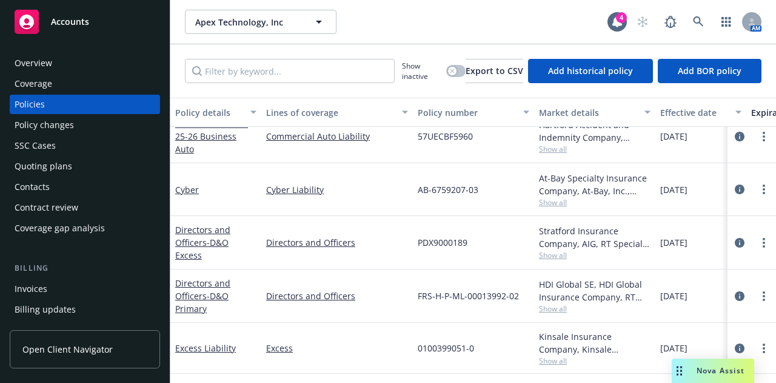
scroll to position [269, 0]
click at [735, 343] on icon "circleInformation" at bounding box center [740, 348] width 10 height 10
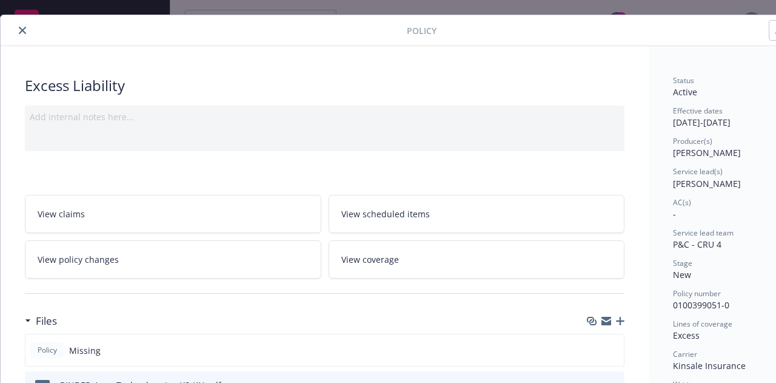
scroll to position [24, 67]
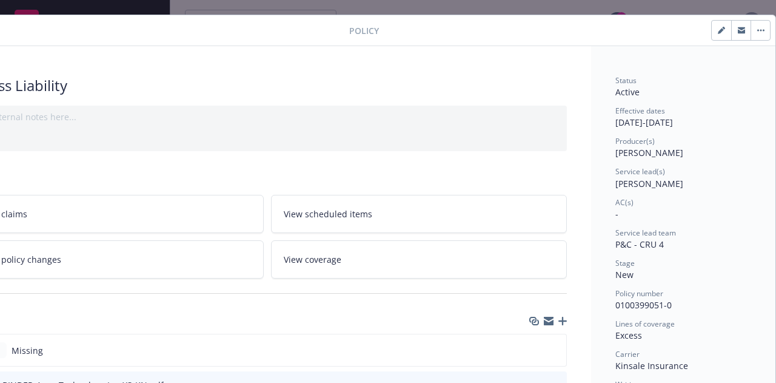
click at [718, 30] on icon "button" at bounding box center [721, 30] width 7 height 7
select select "NEW"
select select "12"
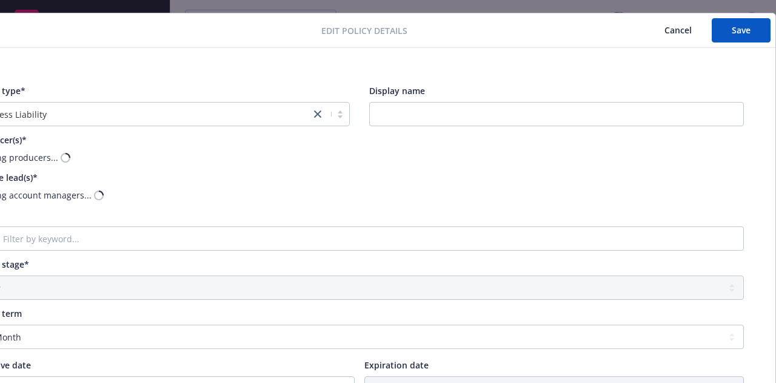
scroll to position [26, 0]
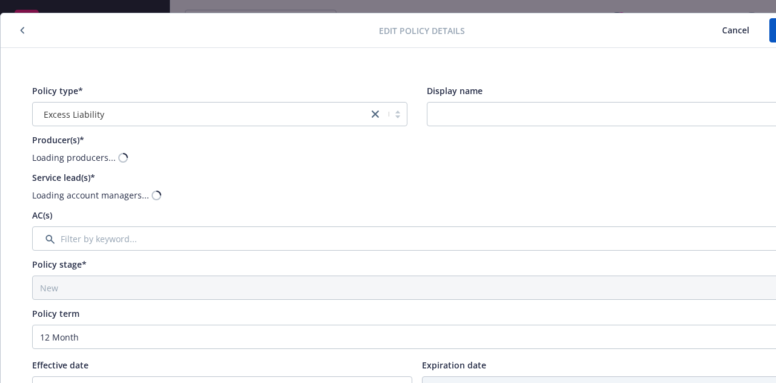
click at [21, 32] on icon "button" at bounding box center [22, 30] width 5 height 7
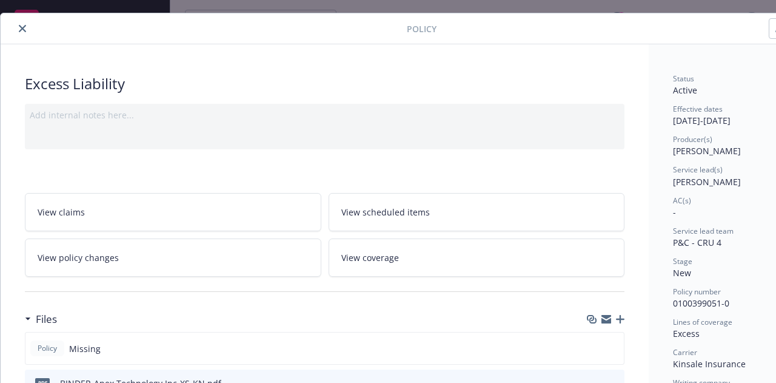
scroll to position [24, 0]
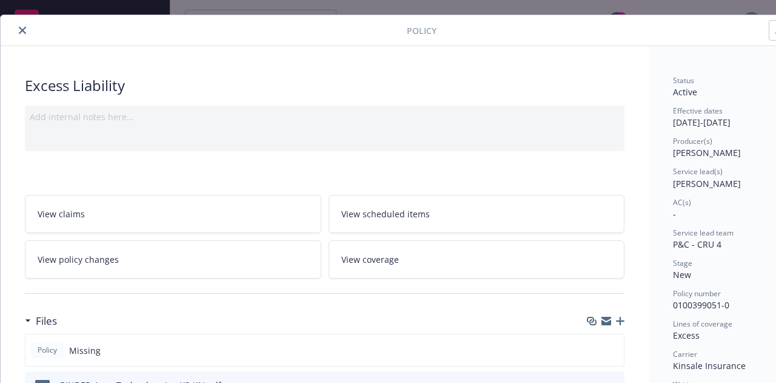
click at [23, 33] on button "close" at bounding box center [22, 30] width 15 height 15
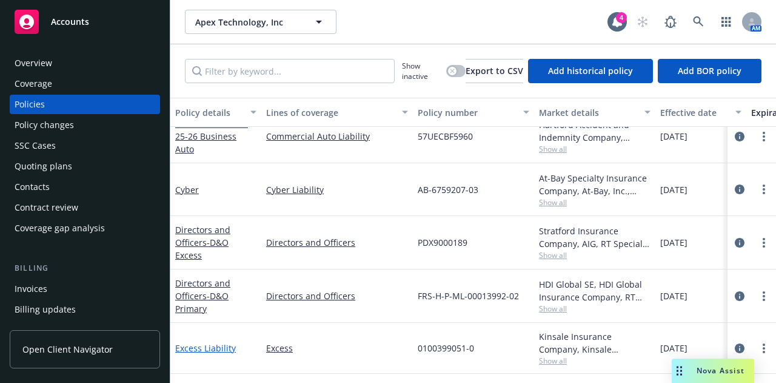
click at [211, 343] on link "Excess Liability" at bounding box center [205, 348] width 61 height 12
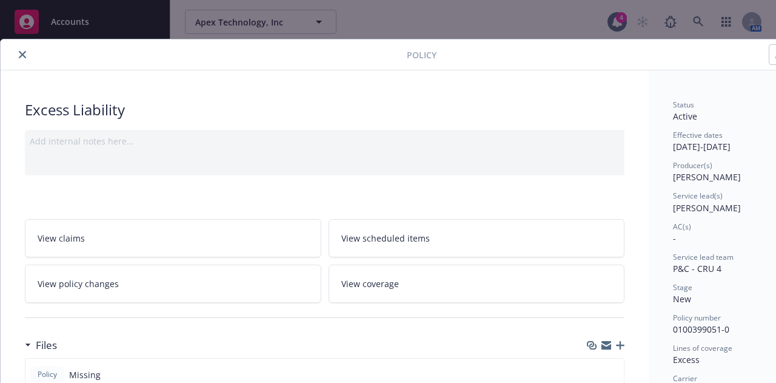
scroll to position [36, 0]
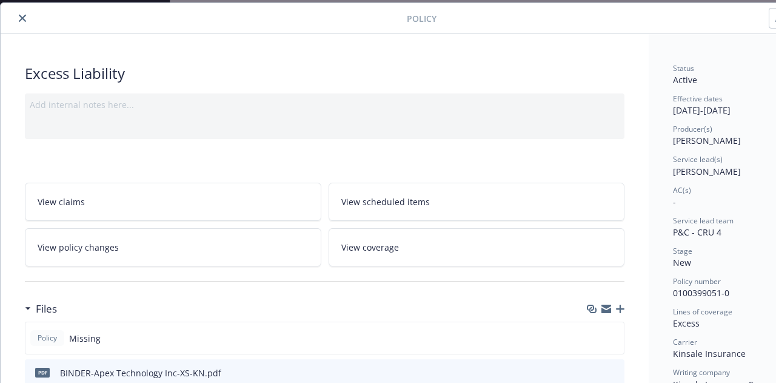
click at [112, 66] on div "Excess Liability" at bounding box center [325, 73] width 600 height 21
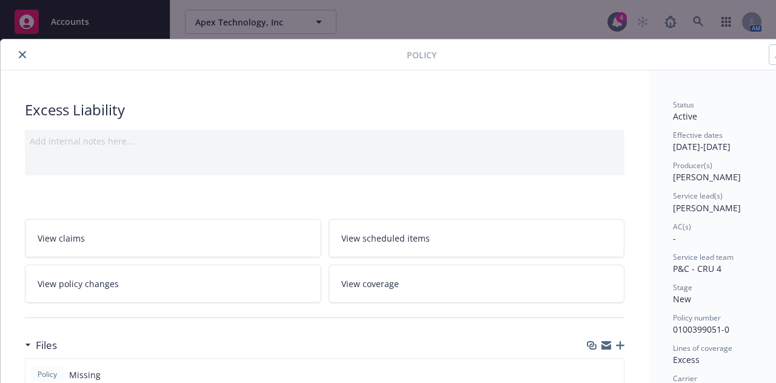
scroll to position [0, 67]
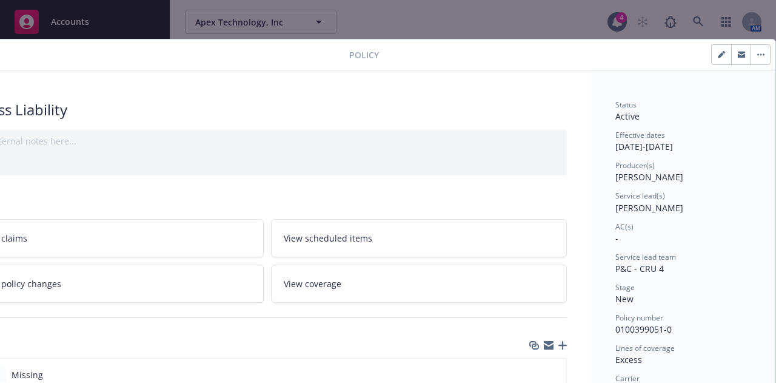
click at [716, 52] on button "button" at bounding box center [721, 54] width 19 height 19
select select "NEW"
select select "12"
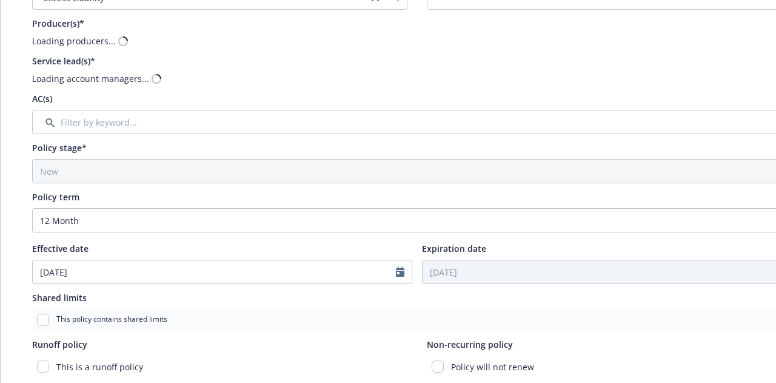
scroll to position [0, 0]
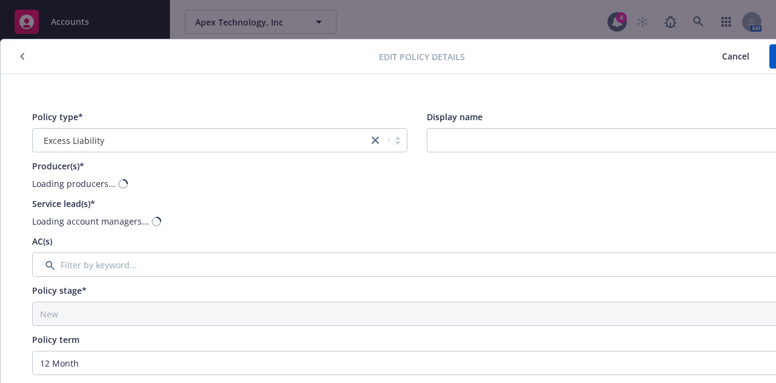
click at [23, 56] on icon "button" at bounding box center [22, 56] width 5 height 7
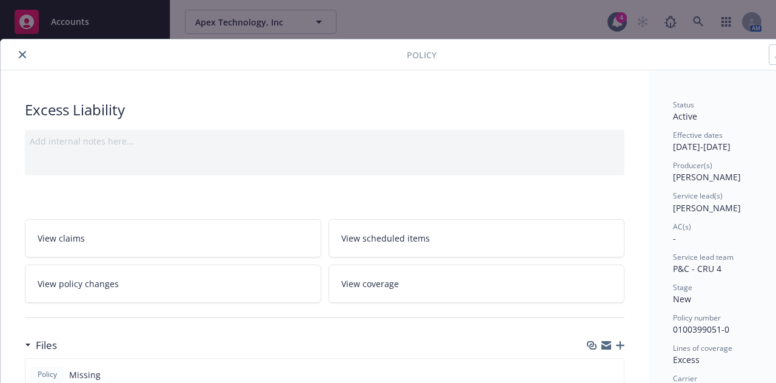
click at [23, 56] on icon "close" at bounding box center [22, 54] width 7 height 7
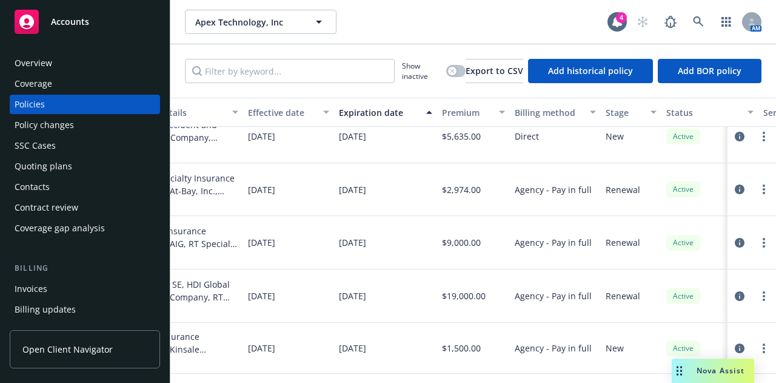
scroll to position [269, 0]
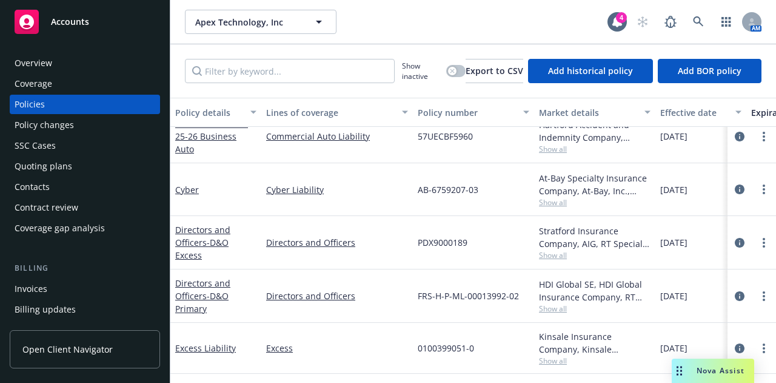
click at [93, 293] on div "Invoices" at bounding box center [85, 288] width 141 height 19
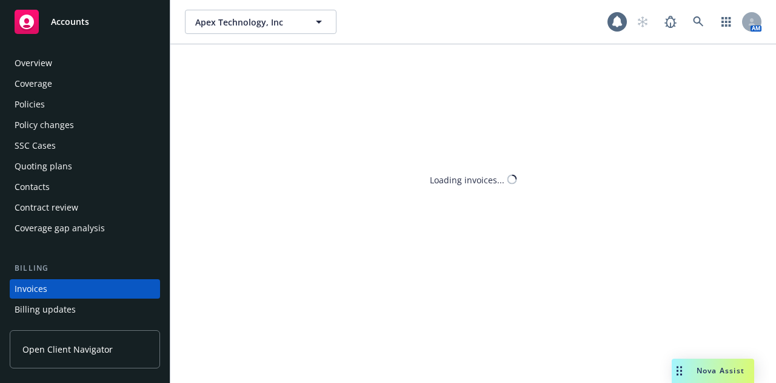
scroll to position [78, 0]
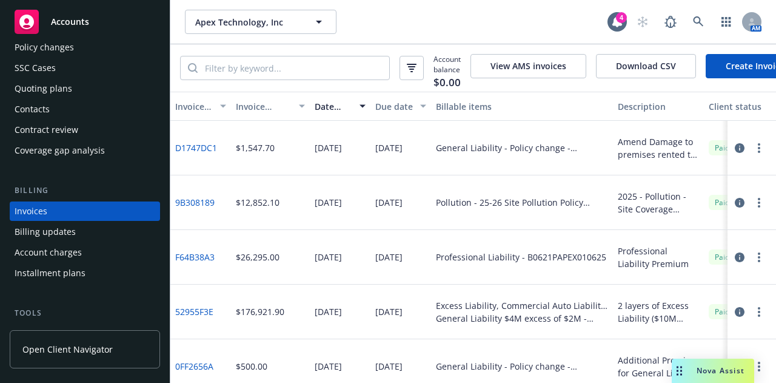
click at [730, 76] on link "Create Invoice" at bounding box center [755, 66] width 99 height 24
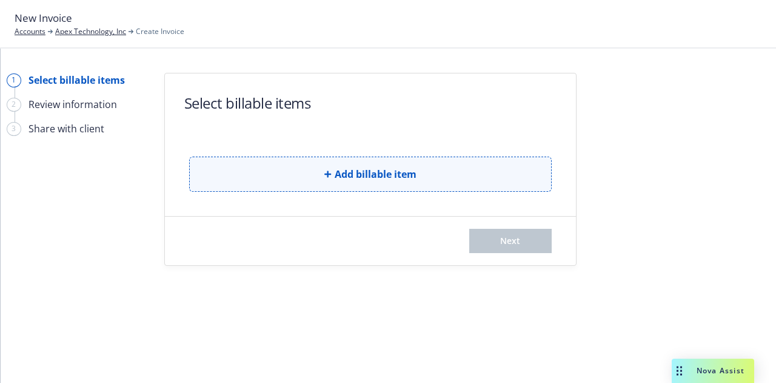
click at [360, 184] on button "Add billable item" at bounding box center [370, 173] width 363 height 35
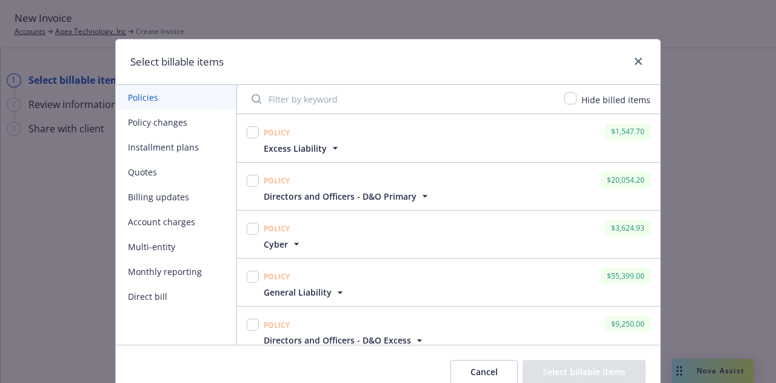
click at [310, 149] on span "Excess Liability" at bounding box center [295, 148] width 63 height 13
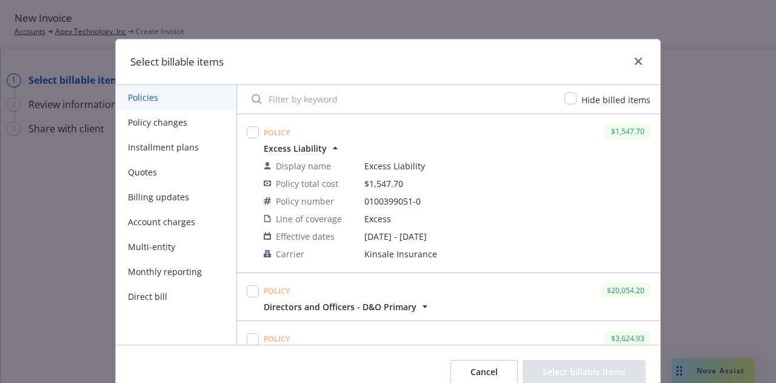
click at [310, 149] on span "Excess Liability" at bounding box center [295, 148] width 63 height 13
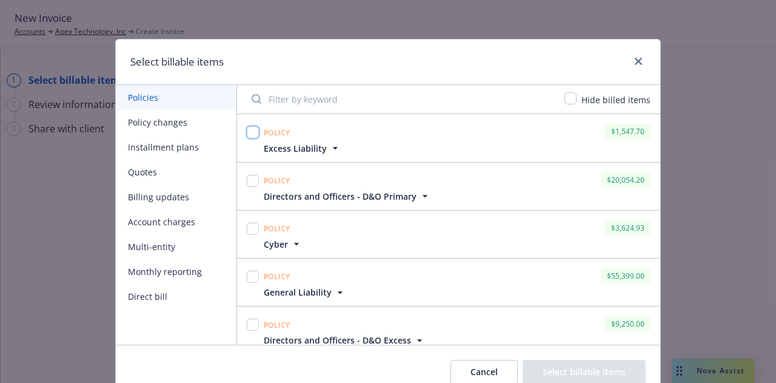
click at [247, 133] on input "checkbox" at bounding box center [253, 132] width 12 height 12
checkbox input "true"
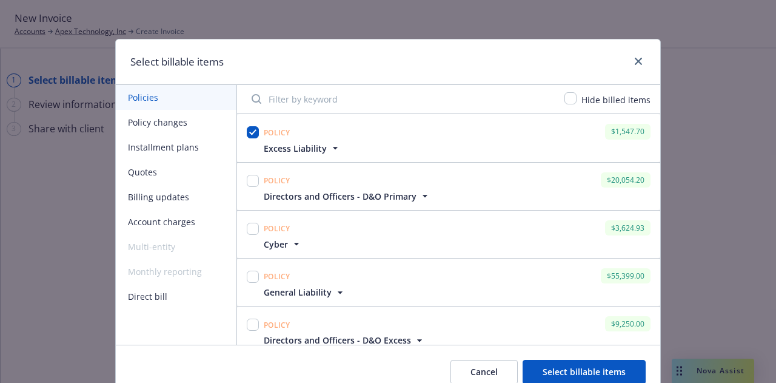
click at [329, 199] on span "Directors and Officers - D&O Primary" at bounding box center [340, 196] width 153 height 13
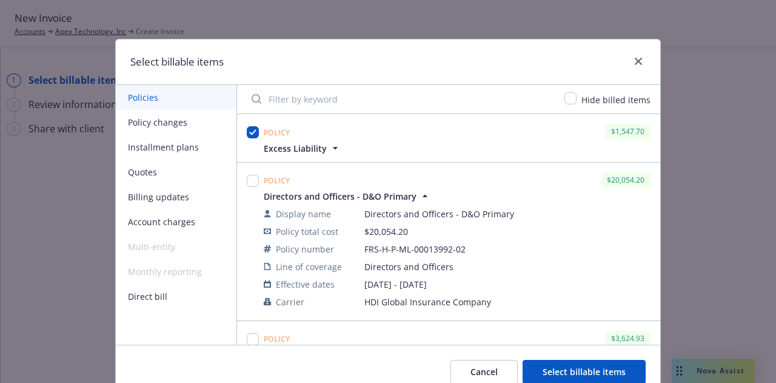
click at [329, 199] on span "Directors and Officers - D&O Primary" at bounding box center [340, 196] width 153 height 13
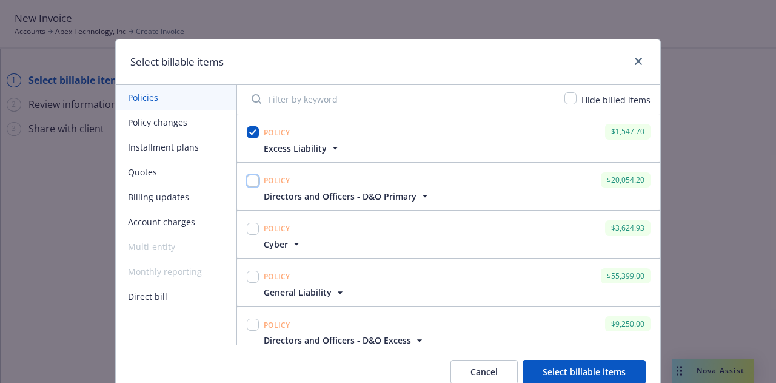
click at [247, 184] on input "checkbox" at bounding box center [253, 181] width 12 height 12
checkbox input "true"
click at [273, 245] on span "Cyber" at bounding box center [276, 244] width 24 height 13
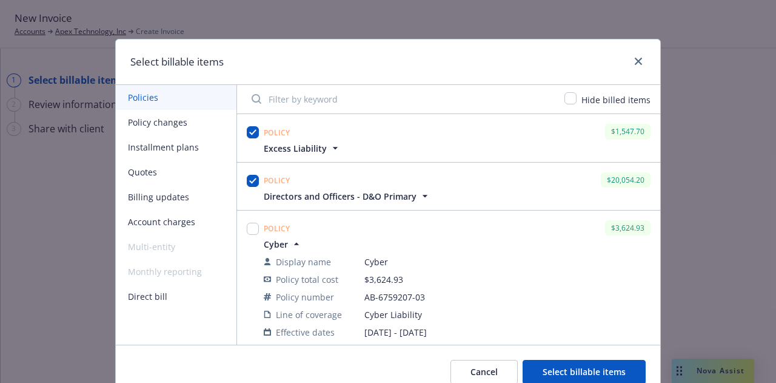
click at [273, 245] on span "Cyber" at bounding box center [276, 244] width 24 height 13
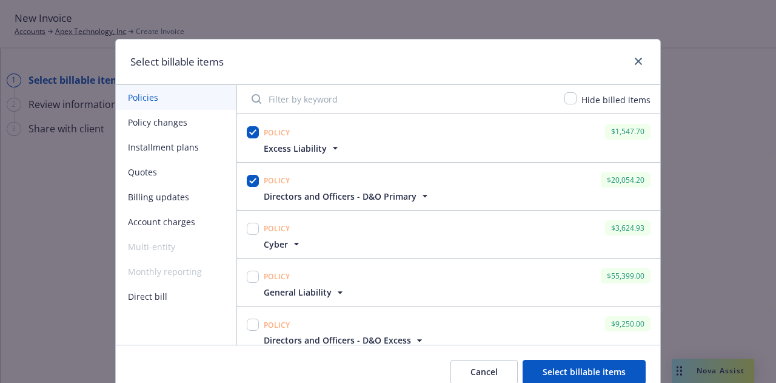
click at [264, 230] on span "Policy" at bounding box center [277, 228] width 27 height 10
click at [248, 229] on input "checkbox" at bounding box center [253, 229] width 12 height 12
checkbox input "true"
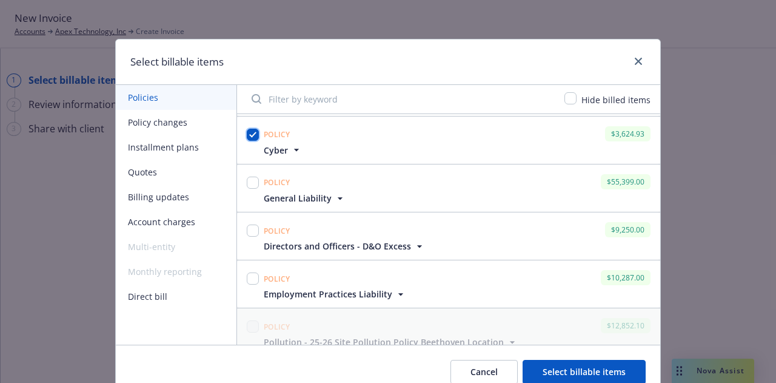
scroll to position [95, 0]
click at [318, 193] on span "General Liability" at bounding box center [298, 197] width 68 height 13
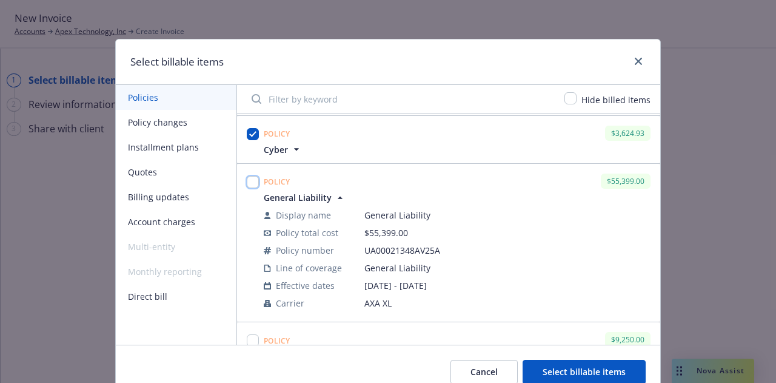
click at [250, 182] on input "checkbox" at bounding box center [253, 182] width 12 height 12
checkbox input "true"
click at [290, 193] on span "General Liability" at bounding box center [298, 197] width 68 height 13
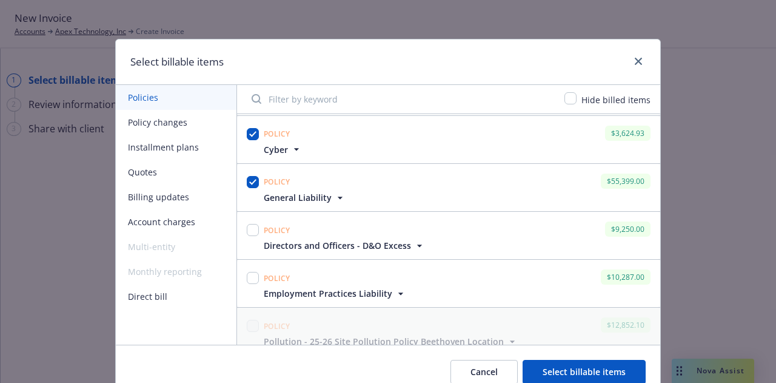
click at [315, 246] on span "Directors and Officers - D&O Excess" at bounding box center [337, 245] width 147 height 13
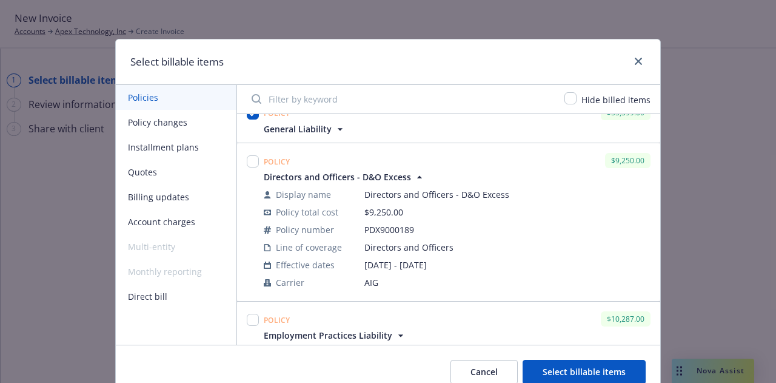
scroll to position [164, 0]
click at [247, 158] on input "checkbox" at bounding box center [253, 161] width 12 height 12
checkbox input "true"
click at [308, 178] on span "Directors and Officers - D&O Excess" at bounding box center [337, 176] width 147 height 13
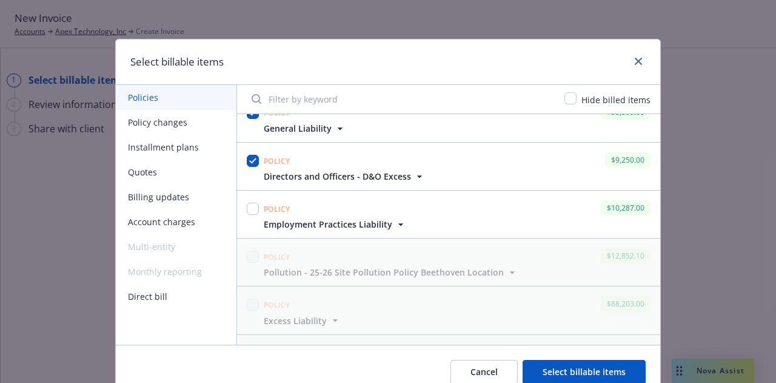
click at [331, 227] on span "Employment Practices Liability" at bounding box center [328, 224] width 129 height 13
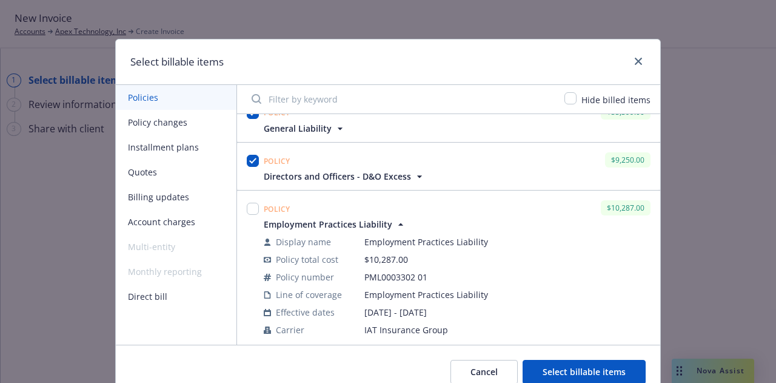
scroll to position [214, 0]
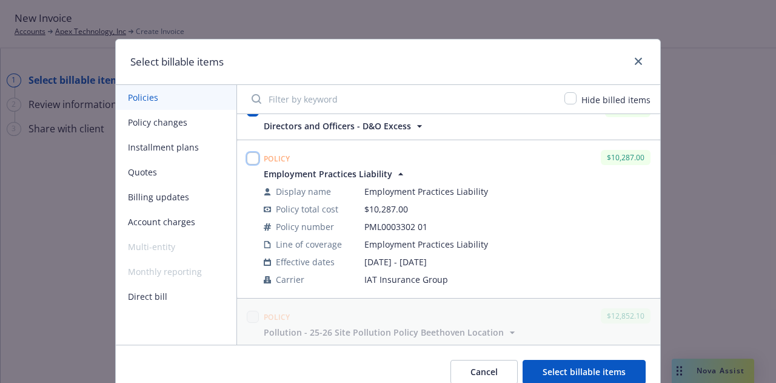
click at [247, 156] on input "checkbox" at bounding box center [253, 158] width 12 height 12
checkbox input "true"
click at [318, 167] on span "Employment Practices Liability" at bounding box center [328, 173] width 129 height 13
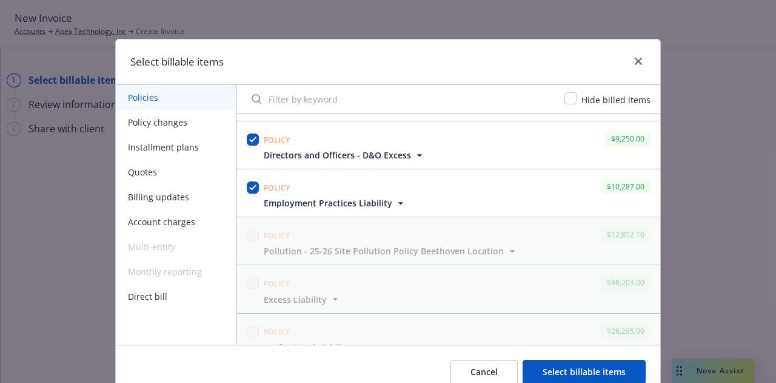
scroll to position [0, 0]
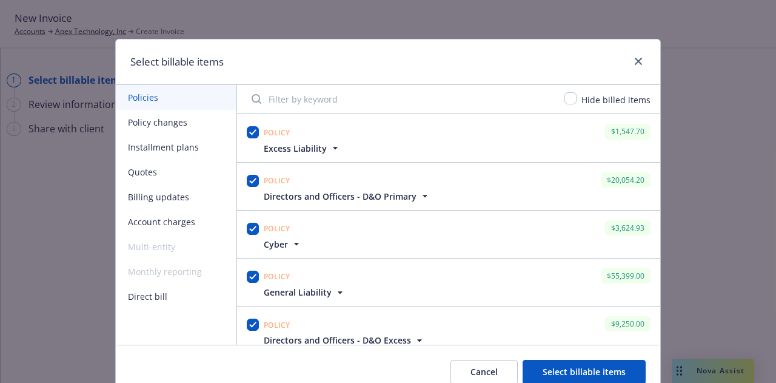
click at [552, 367] on button "Select billable items" at bounding box center [584, 372] width 123 height 24
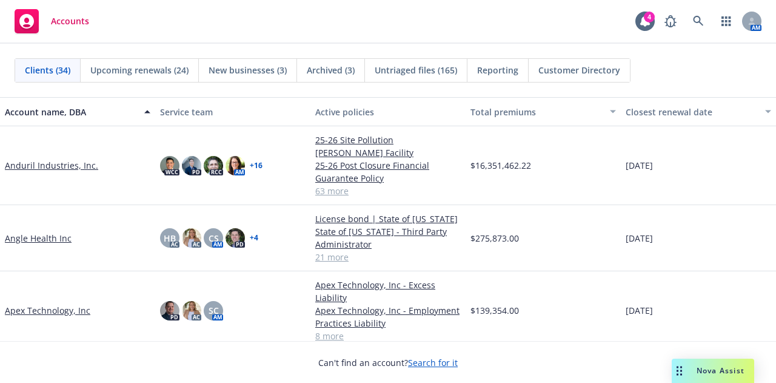
click at [49, 304] on link "Apex Technology, Inc" at bounding box center [47, 310] width 85 height 13
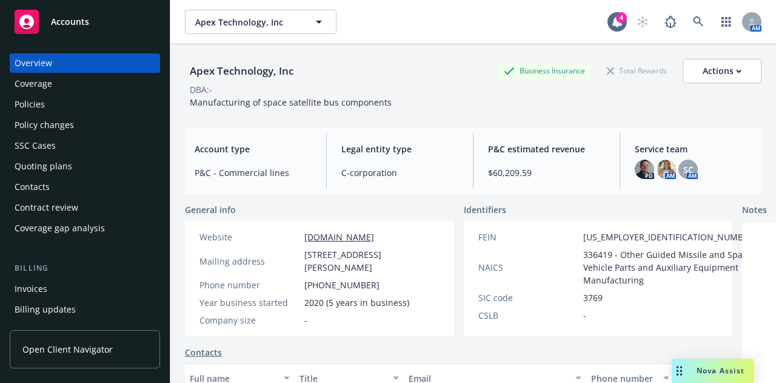
click at [96, 95] on div "Policies" at bounding box center [85, 104] width 141 height 19
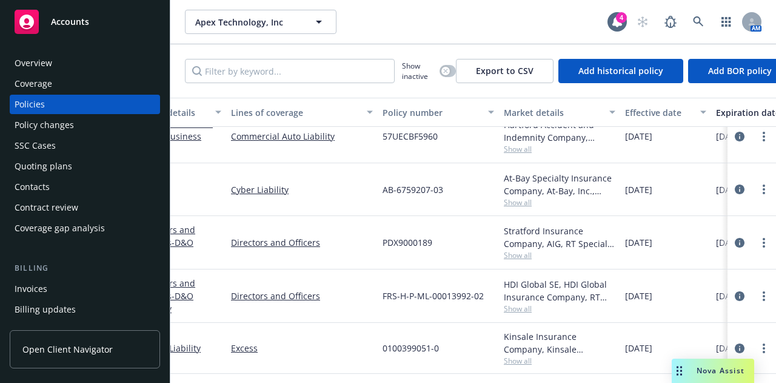
scroll to position [269, 25]
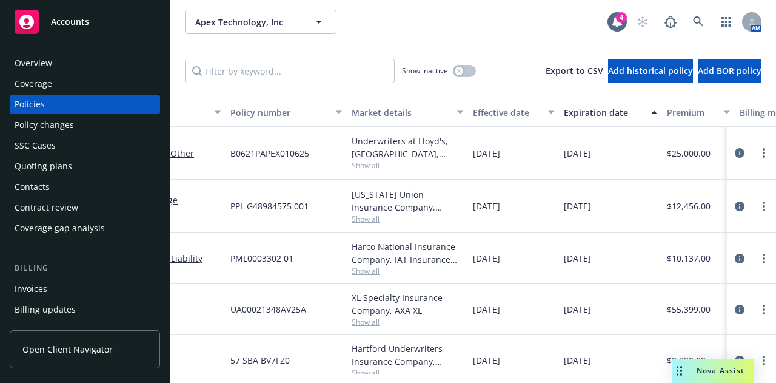
scroll to position [0, 188]
click at [436, 224] on div "[US_STATE] Union Insurance Company, Chubb Group Show all" at bounding box center [406, 205] width 121 height 53
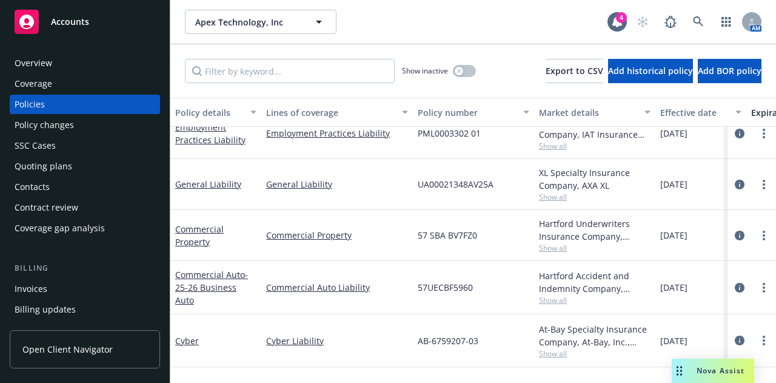
scroll to position [124, 0]
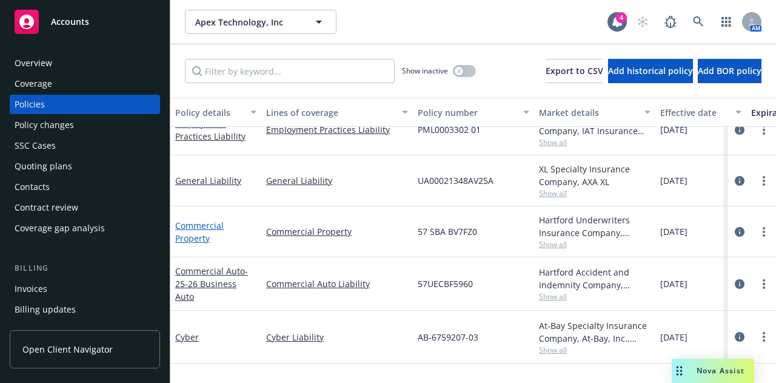
click at [199, 238] on link "Commercial Property" at bounding box center [199, 231] width 49 height 24
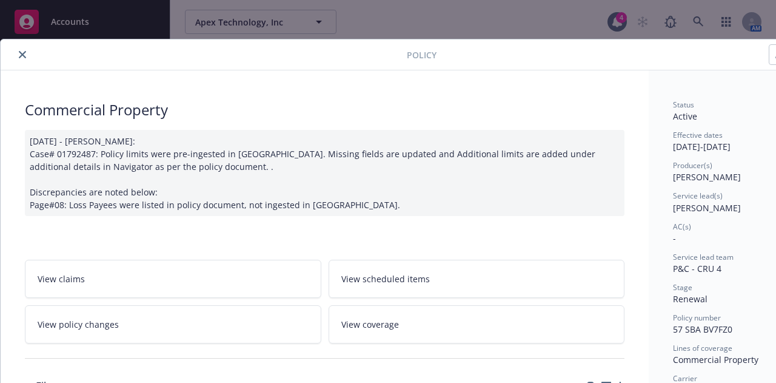
click at [25, 59] on button "close" at bounding box center [22, 54] width 15 height 15
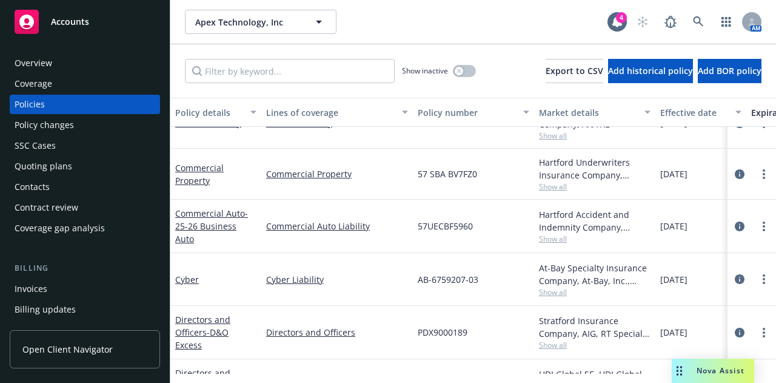
scroll to position [185, 0]
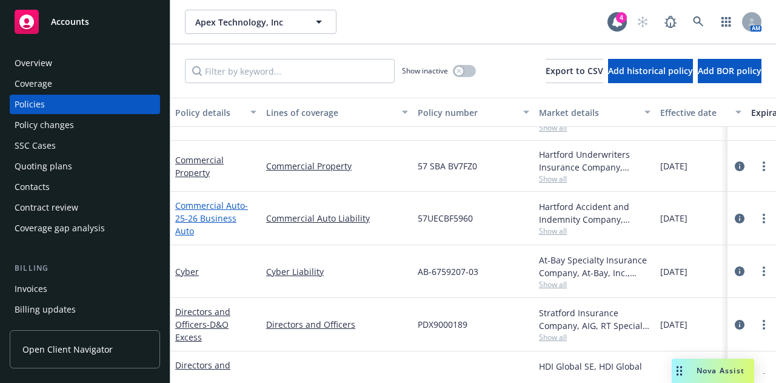
click at [230, 223] on span "- 25-26 Business Auto" at bounding box center [211, 217] width 73 height 37
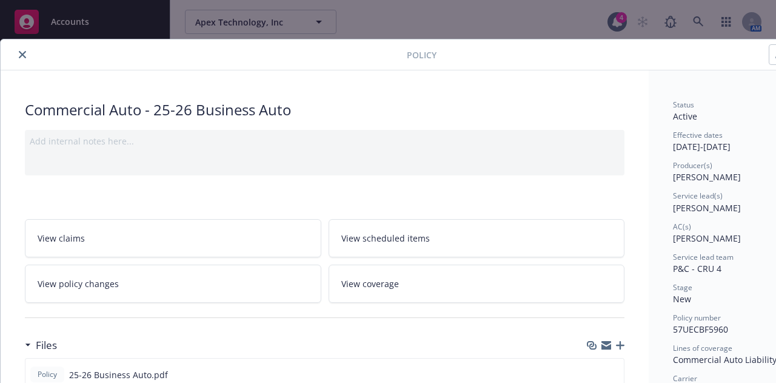
click at [22, 55] on icon "close" at bounding box center [22, 54] width 7 height 7
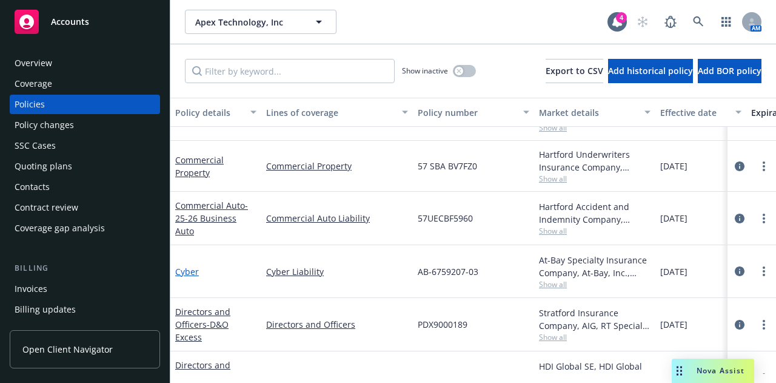
click at [188, 273] on link "Cyber" at bounding box center [187, 272] width 24 height 12
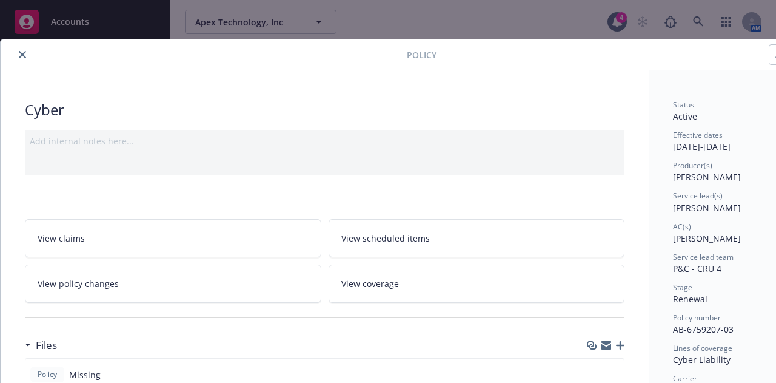
click at [21, 55] on icon "close" at bounding box center [22, 54] width 7 height 7
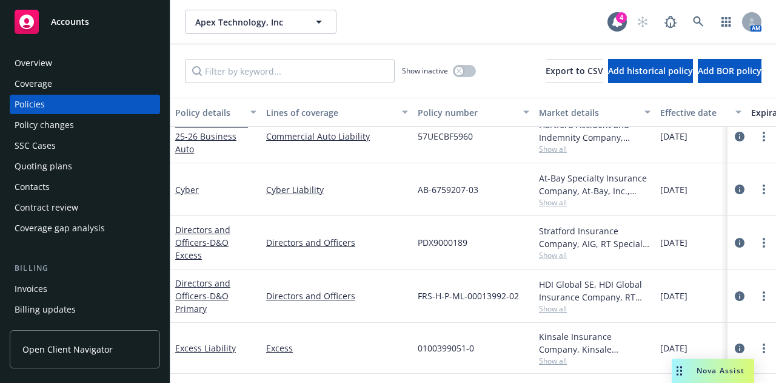
scroll to position [269, 0]
click at [215, 236] on span "- D&O Excess" at bounding box center [201, 248] width 53 height 24
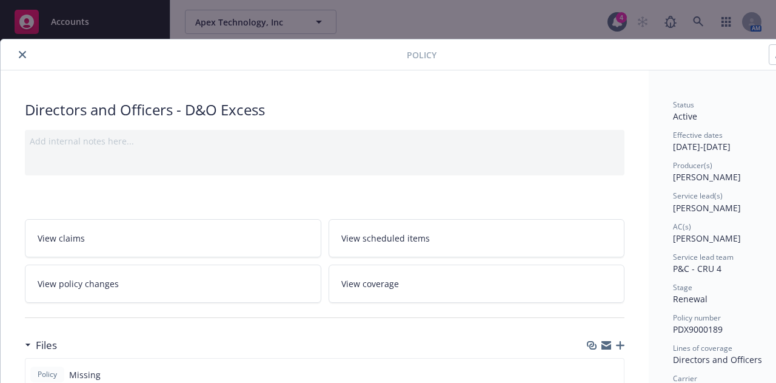
scroll to position [1, 0]
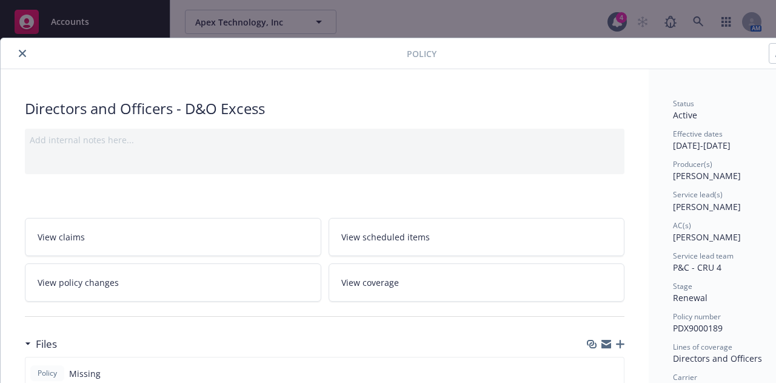
click at [21, 50] on icon "close" at bounding box center [22, 53] width 7 height 7
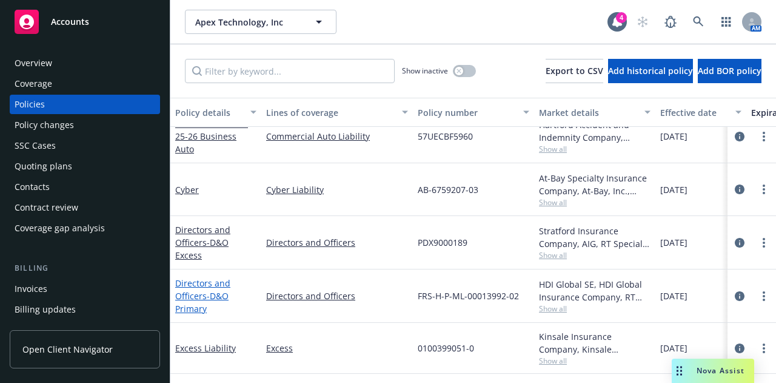
click at [198, 278] on link "Directors and Officers - D&O Primary" at bounding box center [202, 295] width 55 height 37
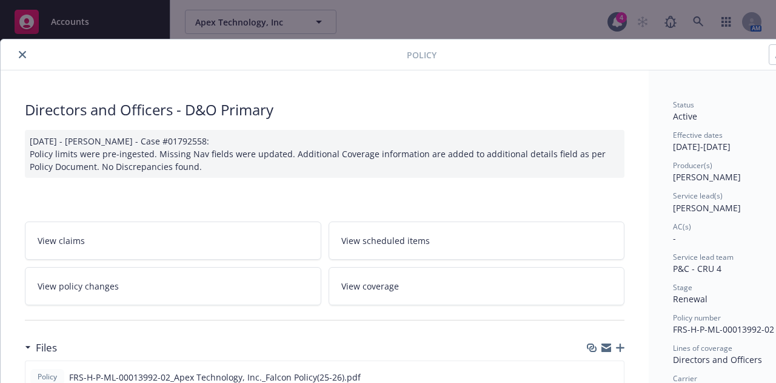
click at [18, 55] on button "close" at bounding box center [22, 54] width 15 height 15
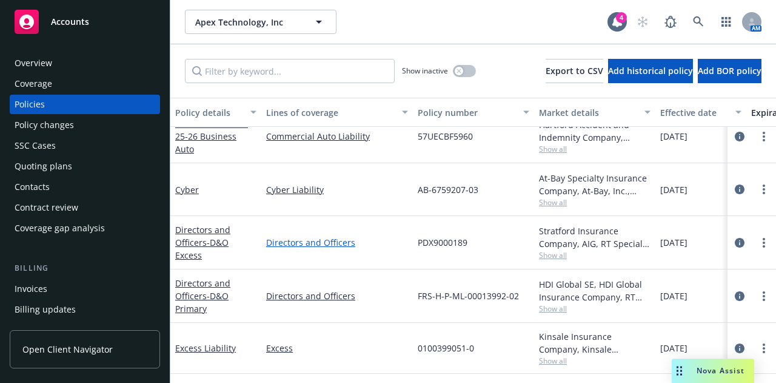
scroll to position [269, 0]
click at [205, 344] on div "Excess Liability" at bounding box center [215, 347] width 81 height 13
click at [205, 342] on link "Excess Liability" at bounding box center [205, 348] width 61 height 12
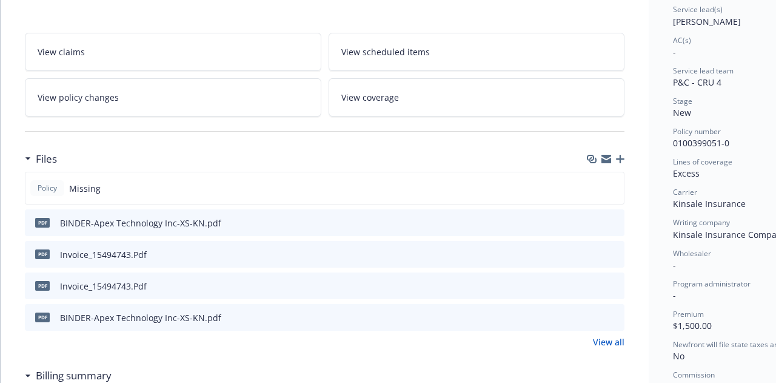
click at [205, 335] on div "View all" at bounding box center [325, 341] width 600 height 13
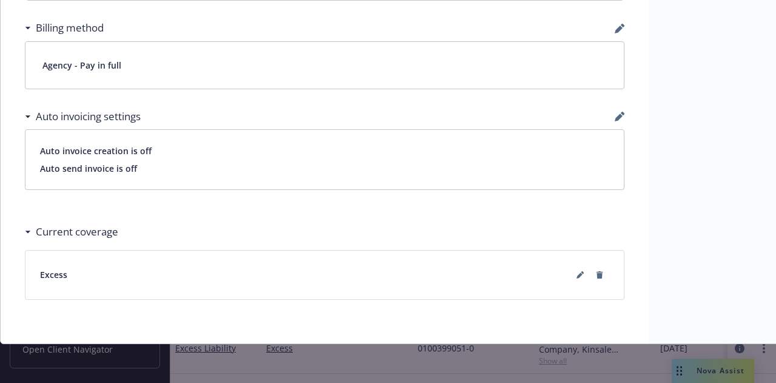
scroll to position [882, 0]
click at [581, 271] on icon at bounding box center [580, 274] width 7 height 7
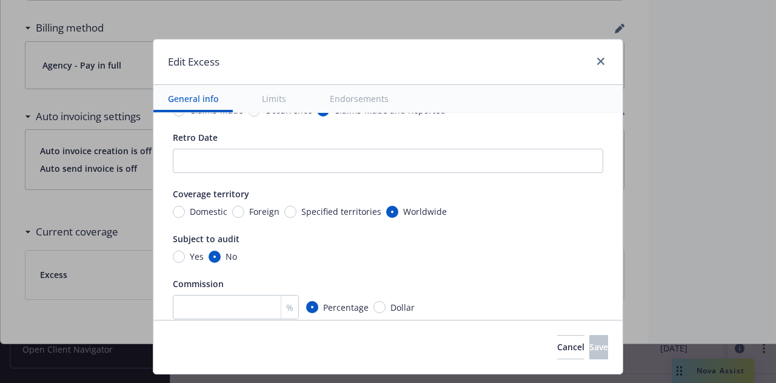
scroll to position [0, 0]
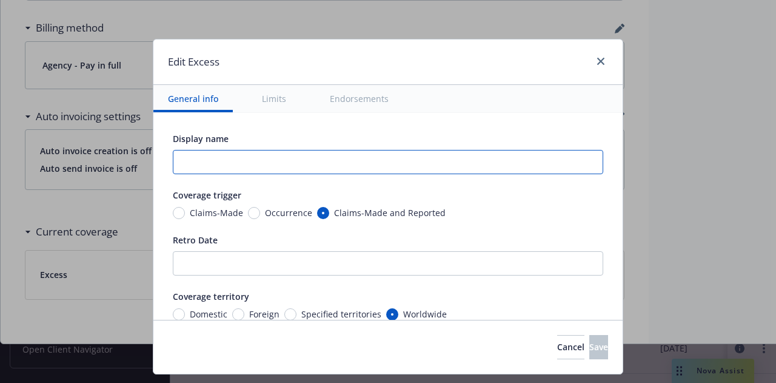
click at [226, 159] on input "text" at bounding box center [388, 162] width 430 height 24
type input "Excess Auto"
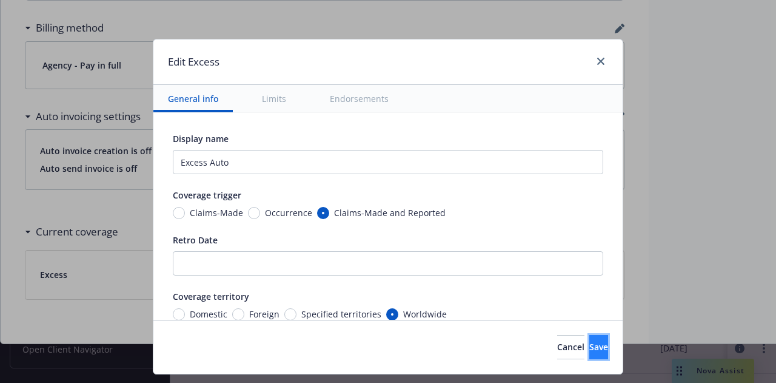
click at [589, 352] on button "Save" at bounding box center [598, 347] width 19 height 24
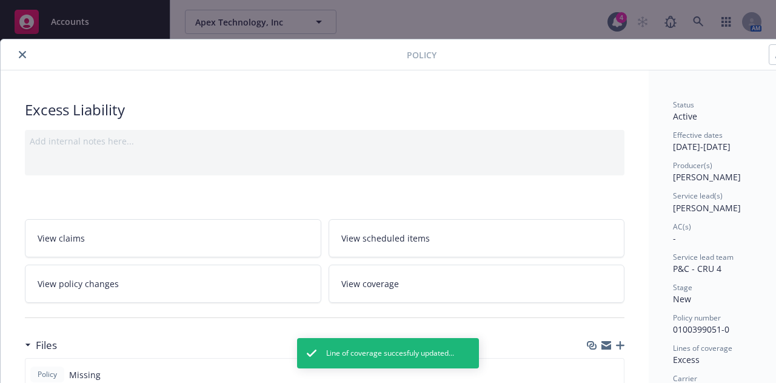
click at [19, 51] on icon "close" at bounding box center [22, 54] width 7 height 7
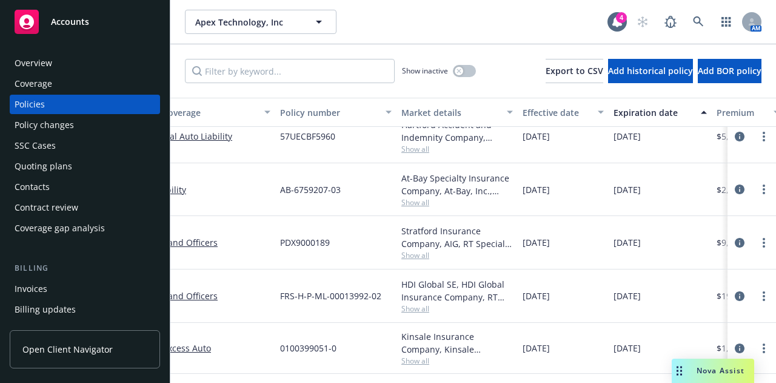
scroll to position [269, 144]
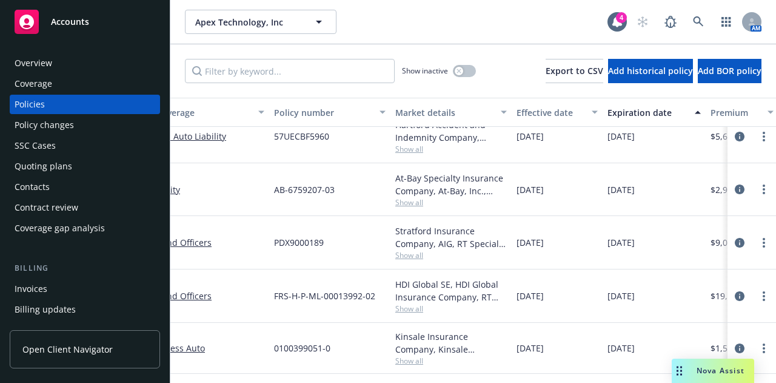
click at [671, 336] on div "[DATE]" at bounding box center [654, 348] width 103 height 51
click at [206, 341] on link "Excess - Excess Auto" at bounding box center [193, 347] width 142 height 13
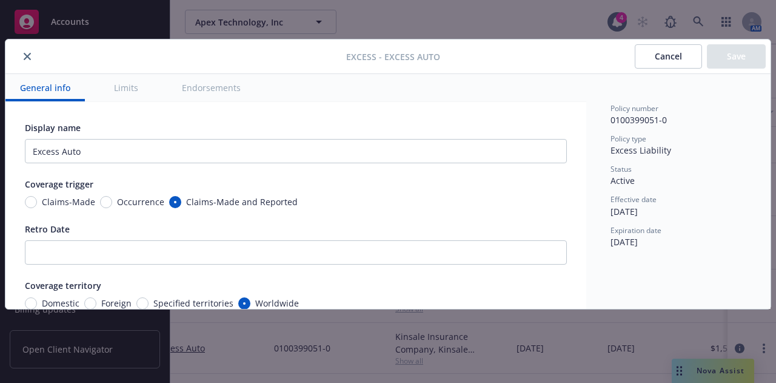
click at [28, 55] on icon "close" at bounding box center [27, 56] width 7 height 7
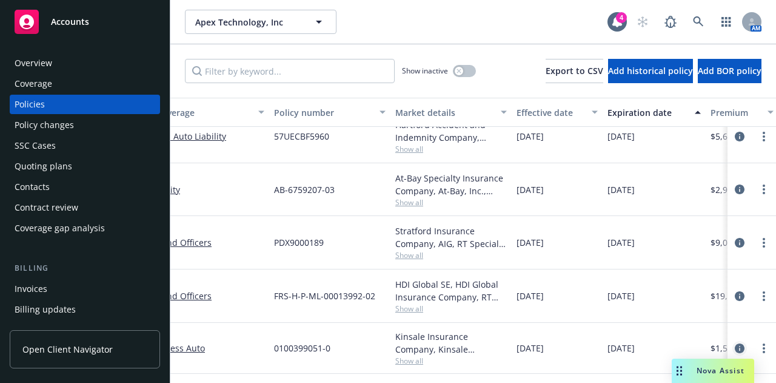
click at [735, 343] on icon "circleInformation" at bounding box center [740, 348] width 10 height 10
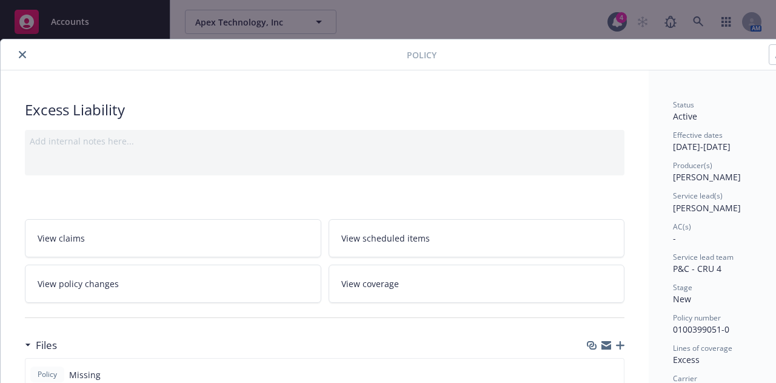
scroll to position [0, 67]
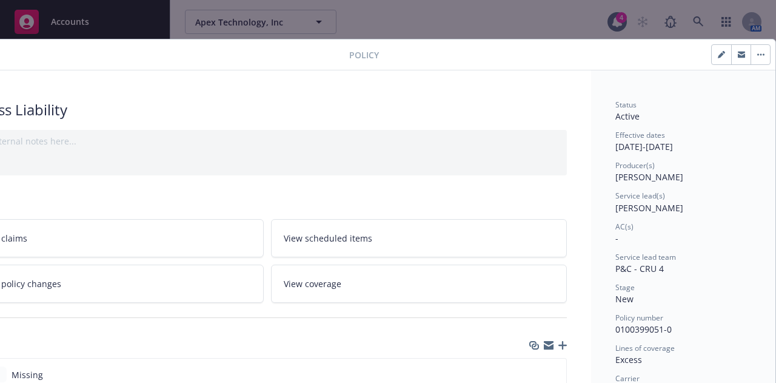
click at [718, 57] on icon "button" at bounding box center [721, 54] width 7 height 7
select select "NEW"
select select "12"
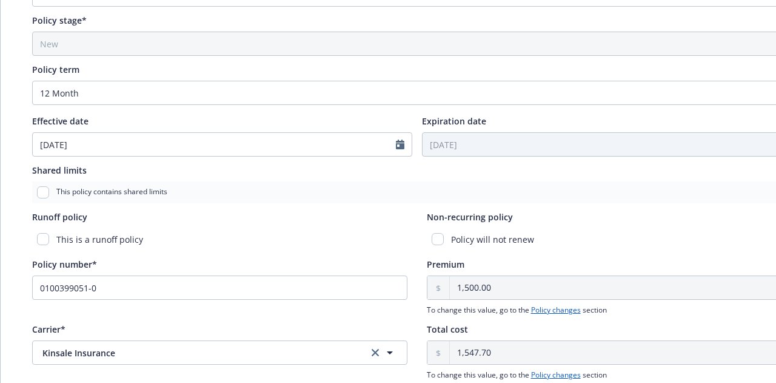
scroll to position [390, 0]
click at [400, 146] on icon "Calendar" at bounding box center [400, 144] width 8 height 10
select select "9"
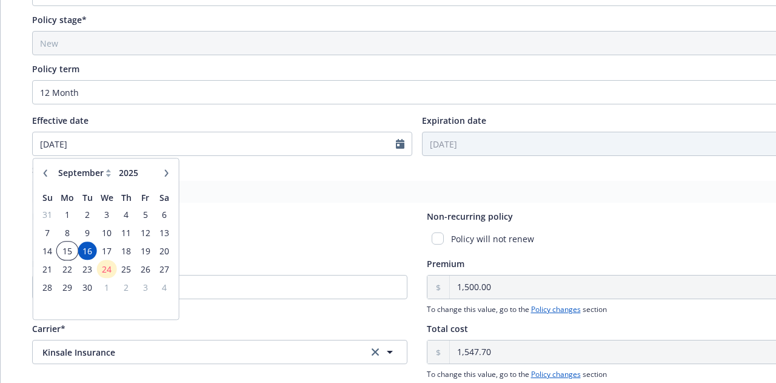
click at [69, 247] on span "15" at bounding box center [67, 250] width 18 height 15
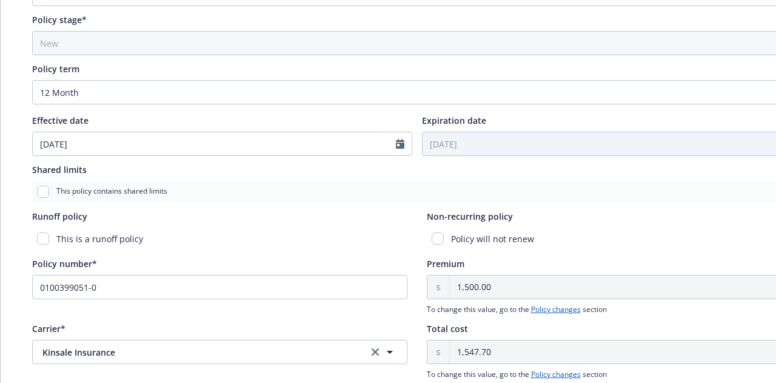
type input "09/15/2025"
type input "09/15/2026"
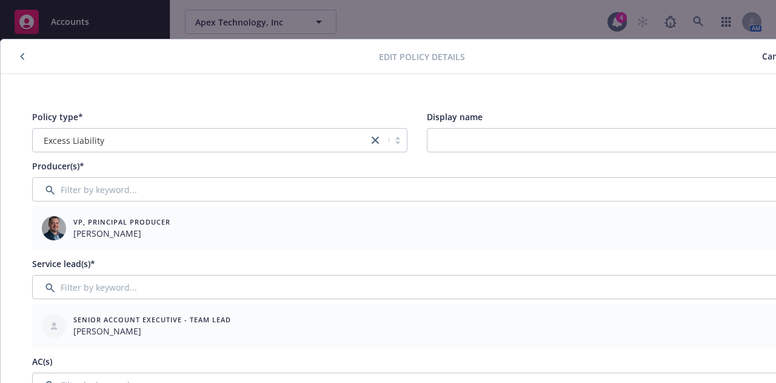
scroll to position [0, 67]
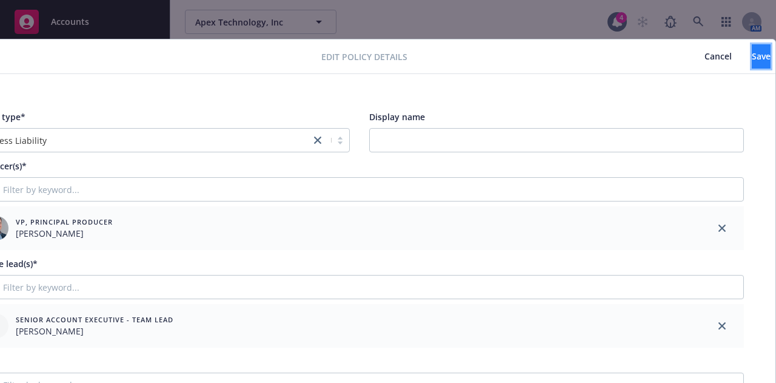
click at [752, 53] on span "Save" at bounding box center [761, 56] width 19 height 12
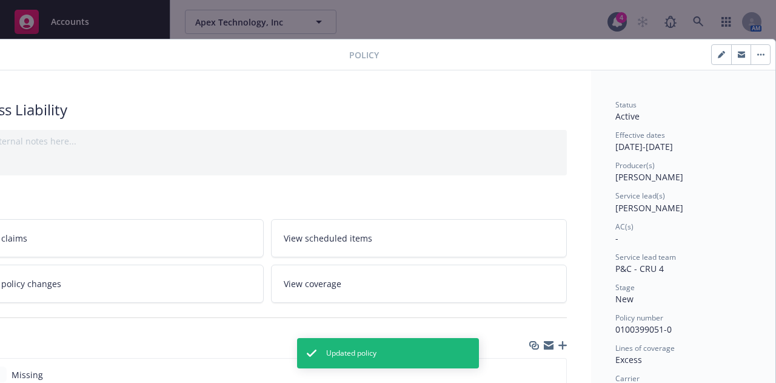
scroll to position [0, 0]
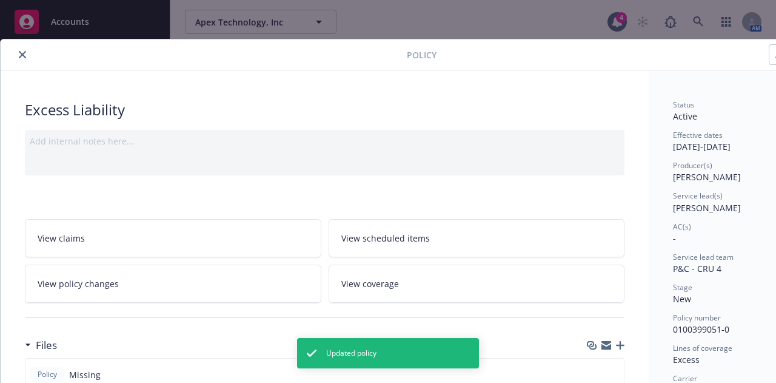
click at [25, 56] on button "close" at bounding box center [22, 54] width 15 height 15
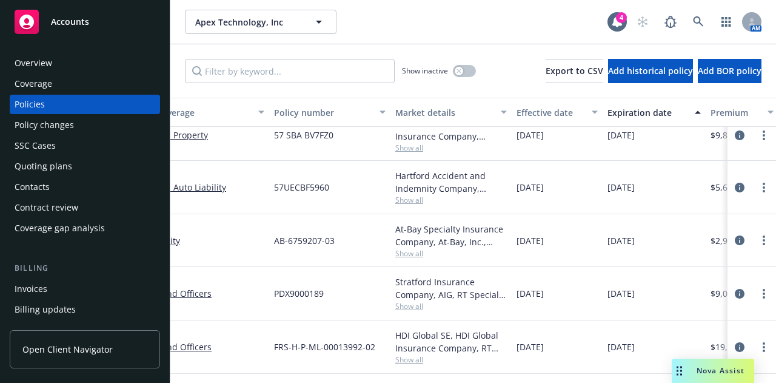
click at [99, 283] on div "Invoices" at bounding box center [85, 288] width 141 height 19
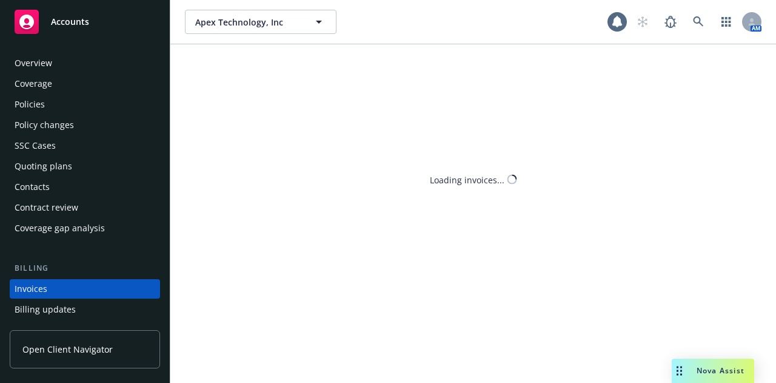
scroll to position [78, 0]
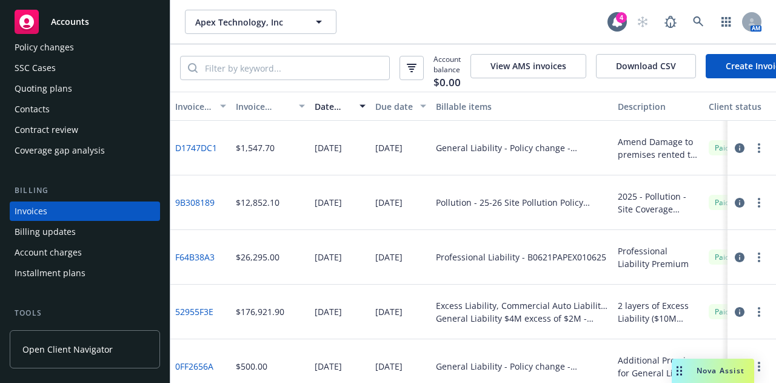
click at [740, 71] on link "Create Invoice" at bounding box center [755, 66] width 99 height 24
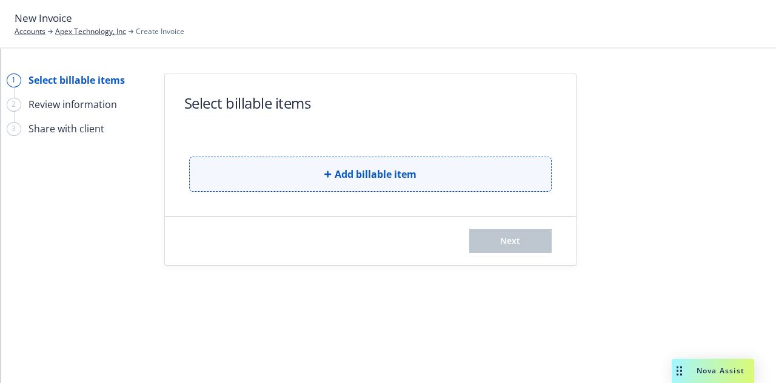
click at [355, 181] on button "Add billable item" at bounding box center [370, 173] width 363 height 35
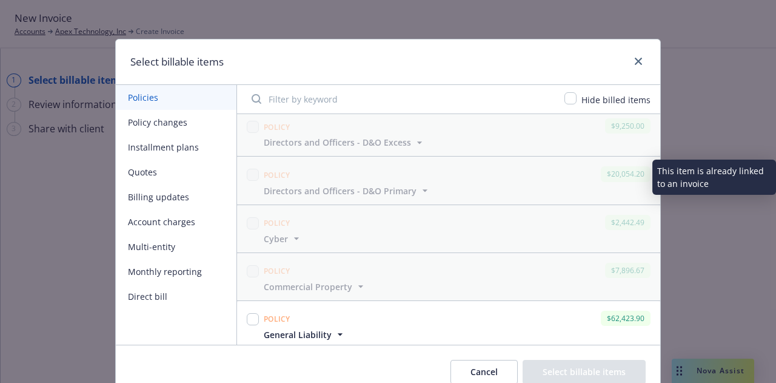
scroll to position [629, 0]
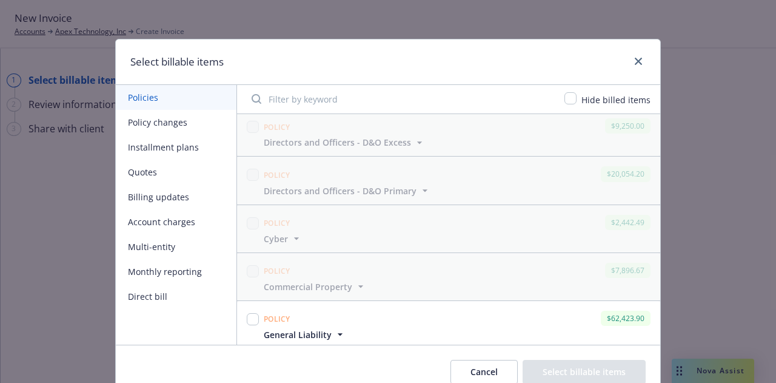
click at [316, 328] on span "General Liability" at bounding box center [298, 334] width 68 height 13
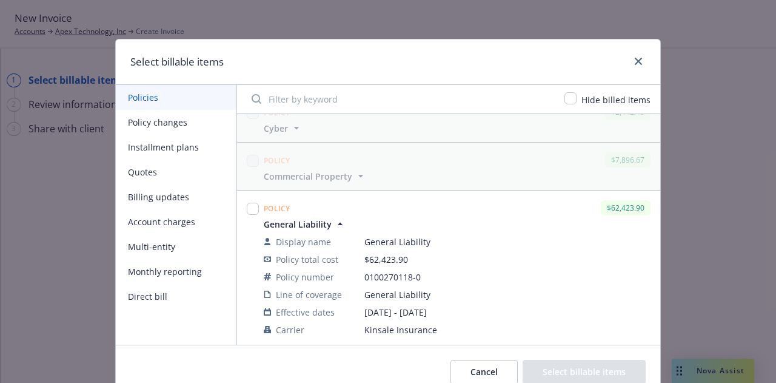
scroll to position [740, 0]
click at [320, 221] on span "General Liability" at bounding box center [298, 224] width 68 height 13
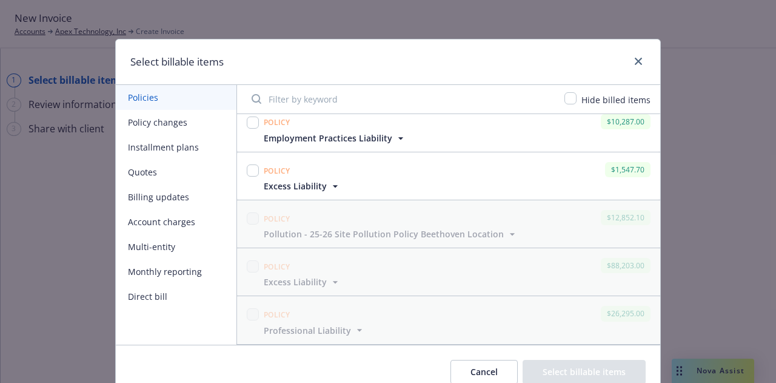
scroll to position [0, 0]
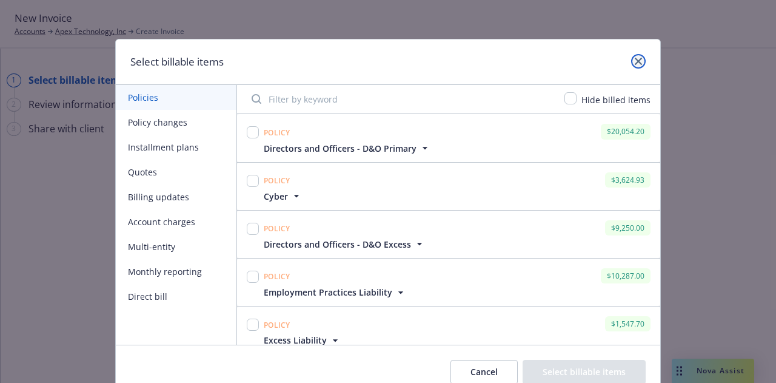
click at [635, 60] on icon "close" at bounding box center [638, 61] width 7 height 7
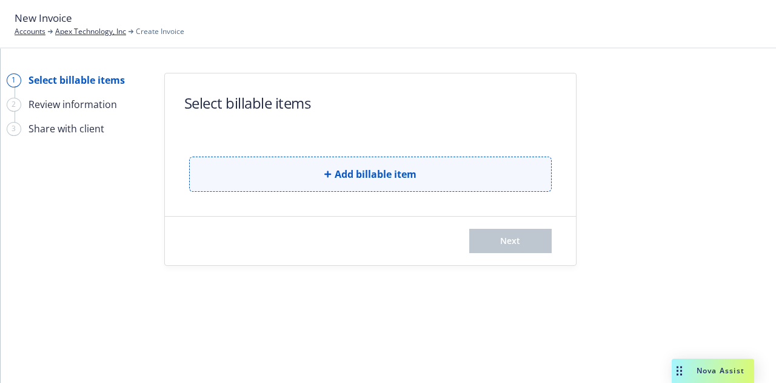
click at [432, 180] on button "Add billable item" at bounding box center [370, 173] width 363 height 35
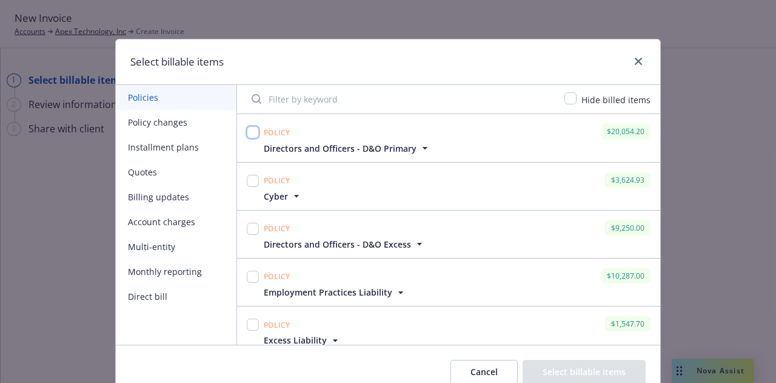
click at [249, 130] on input "checkbox" at bounding box center [253, 132] width 12 height 12
checkbox input "true"
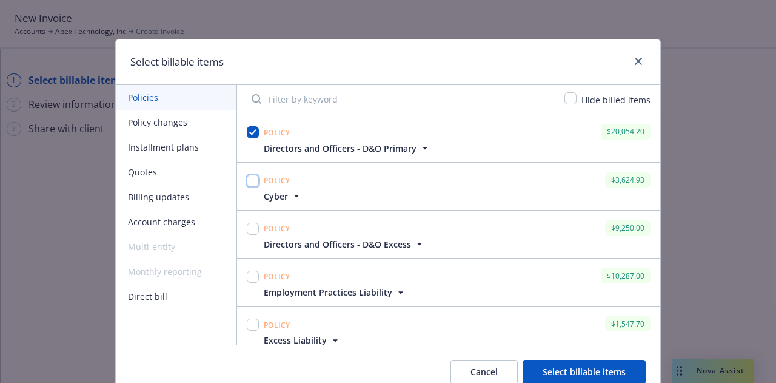
click at [247, 176] on input "checkbox" at bounding box center [253, 181] width 12 height 12
checkbox input "true"
click at [249, 223] on input "checkbox" at bounding box center [253, 229] width 12 height 12
checkbox input "true"
click at [250, 275] on input "checkbox" at bounding box center [253, 276] width 12 height 12
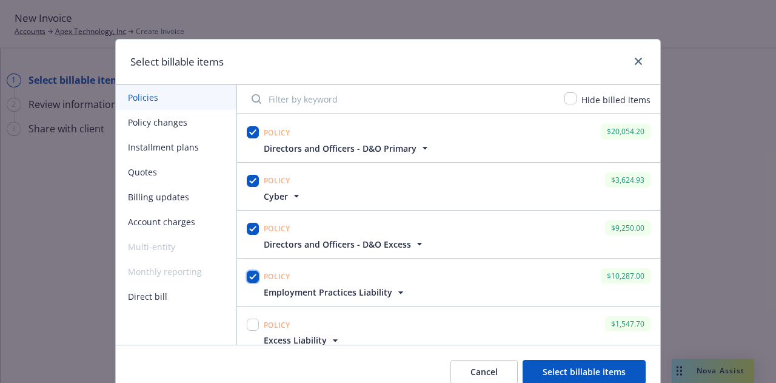
checkbox input "true"
click at [250, 323] on input "checkbox" at bounding box center [253, 324] width 12 height 12
checkbox input "true"
click at [580, 363] on button "Select billable items" at bounding box center [584, 372] width 123 height 24
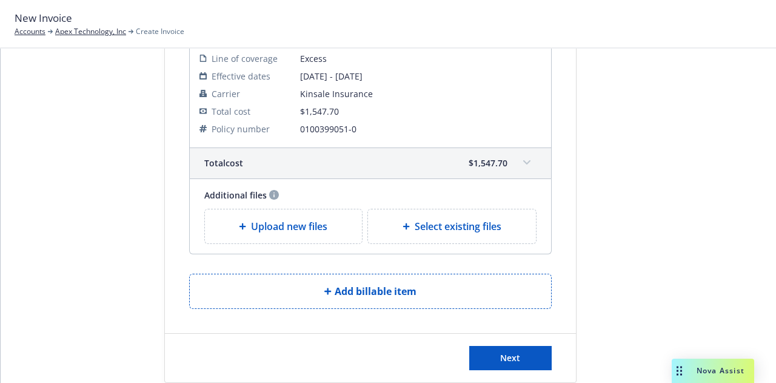
scroll to position [1215, 0]
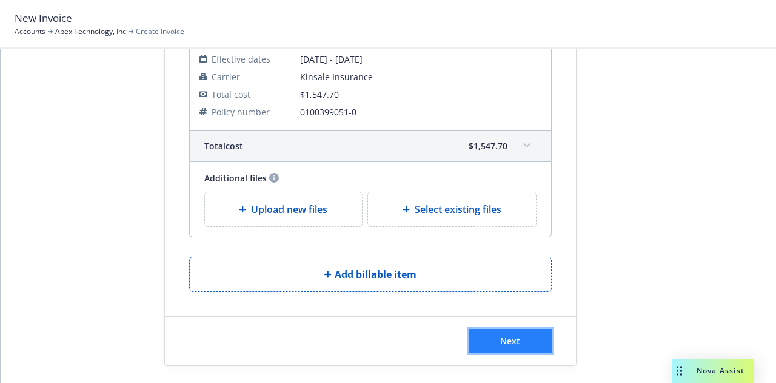
click at [505, 335] on span "Next" at bounding box center [510, 341] width 20 height 12
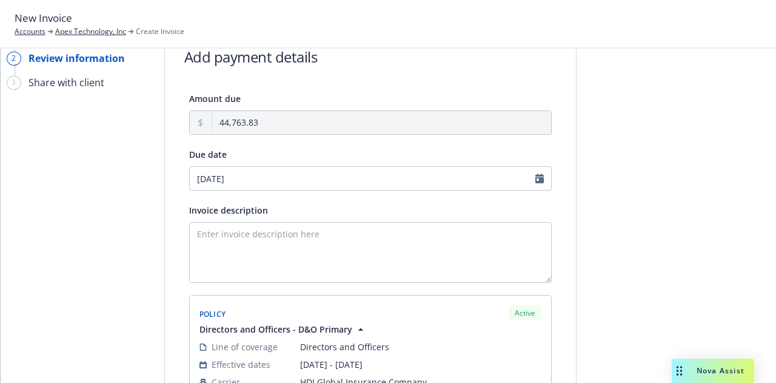
scroll to position [0, 0]
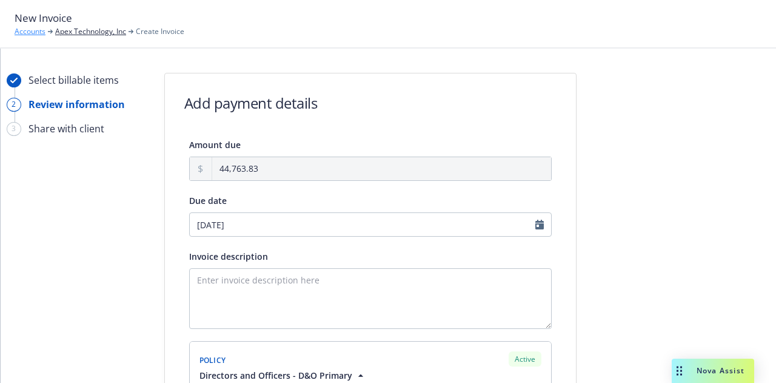
click at [34, 32] on link "Accounts" at bounding box center [30, 31] width 31 height 11
